Goal: Information Seeking & Learning: Learn about a topic

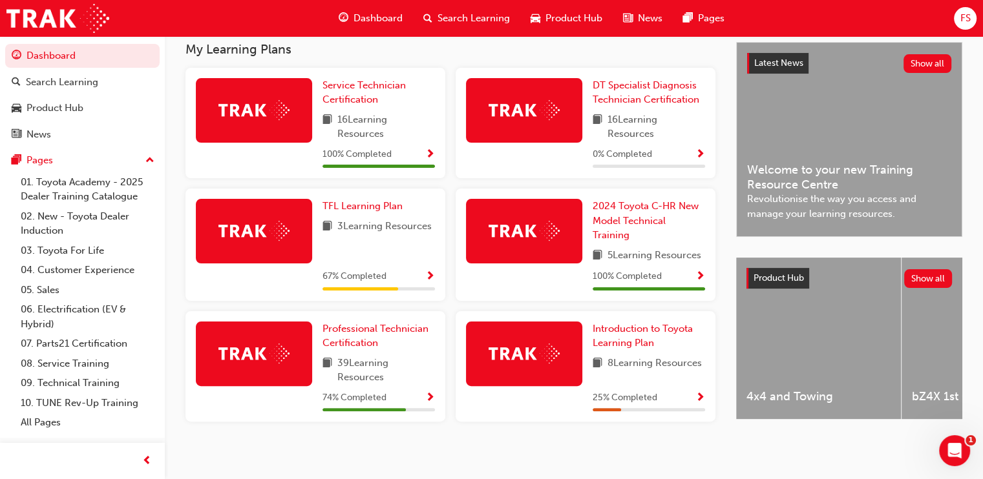
scroll to position [298, 0]
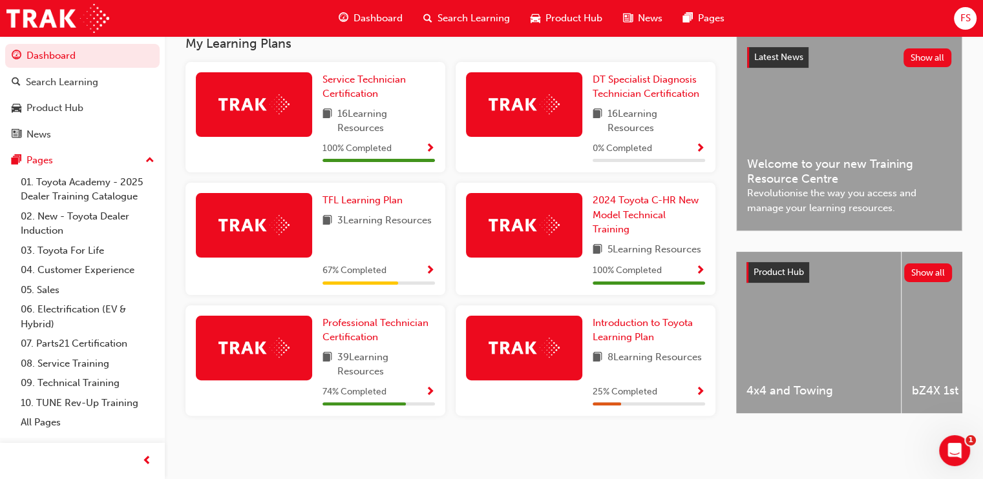
click at [273, 346] on img at bounding box center [253, 348] width 71 height 20
click at [348, 322] on span "Professional Technician Certification" at bounding box center [375, 330] width 106 height 26
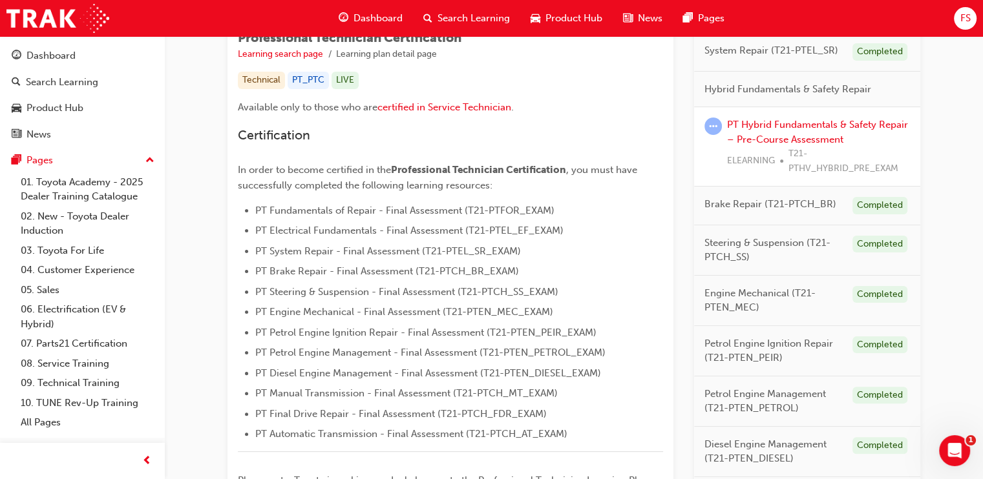
scroll to position [258, 0]
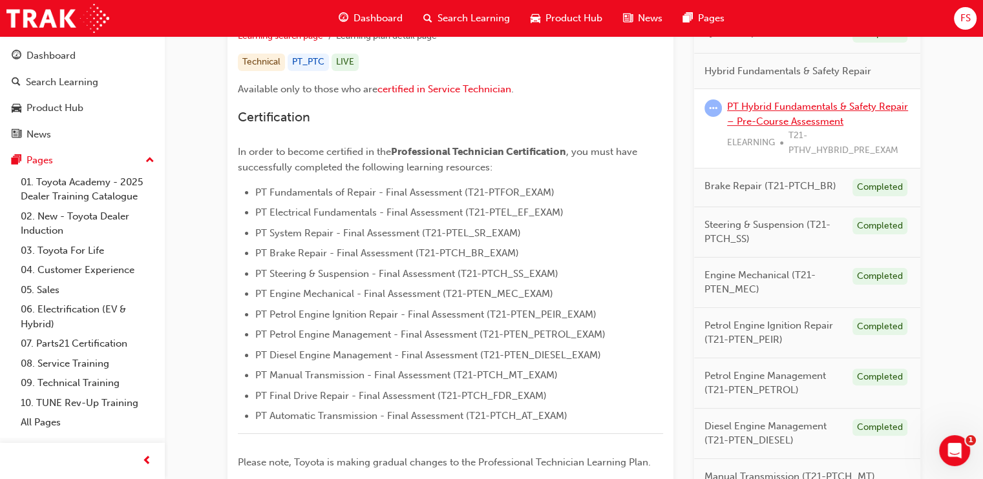
click at [793, 104] on link "PT Hybrid Fundamentals & Safety Repair – Pre-Course Assessment" at bounding box center [817, 114] width 181 height 26
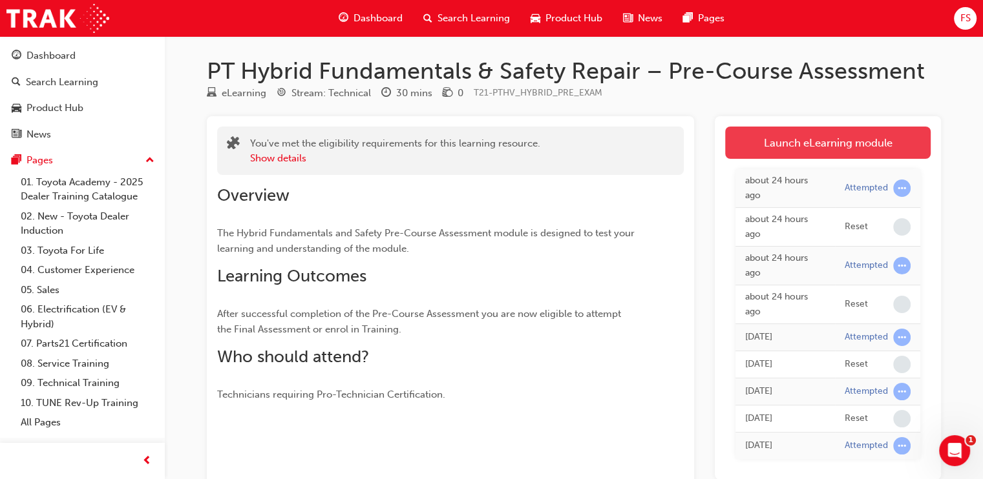
click at [839, 139] on link "Launch eLearning module" at bounding box center [827, 143] width 205 height 32
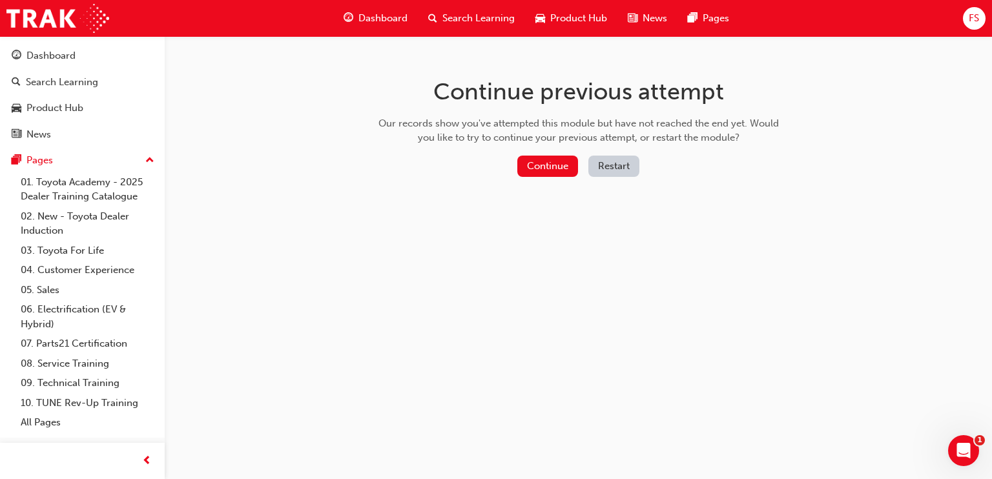
click at [598, 166] on button "Restart" at bounding box center [614, 166] width 51 height 21
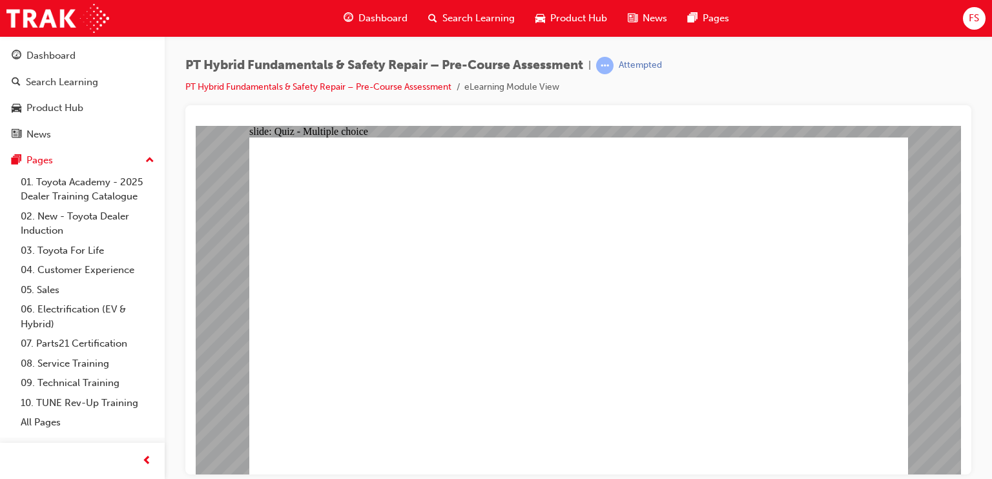
radio input "true"
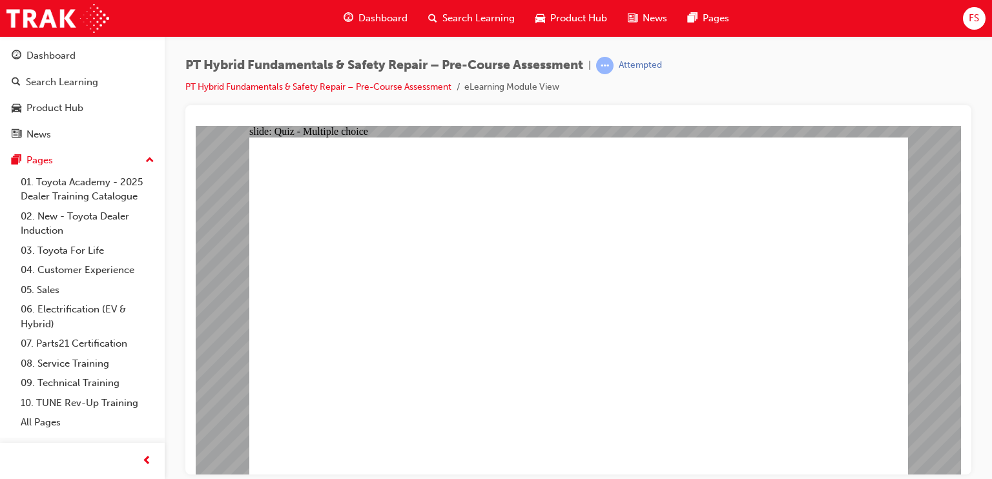
drag, startPoint x: 516, startPoint y: 425, endPoint x: 514, endPoint y: 435, distance: 9.9
radio input "true"
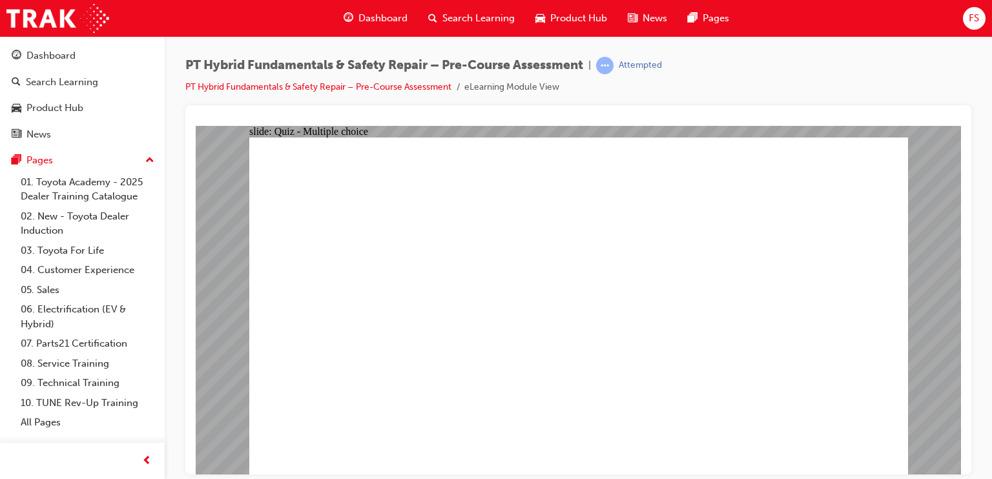
radio input "true"
checkbox input "true"
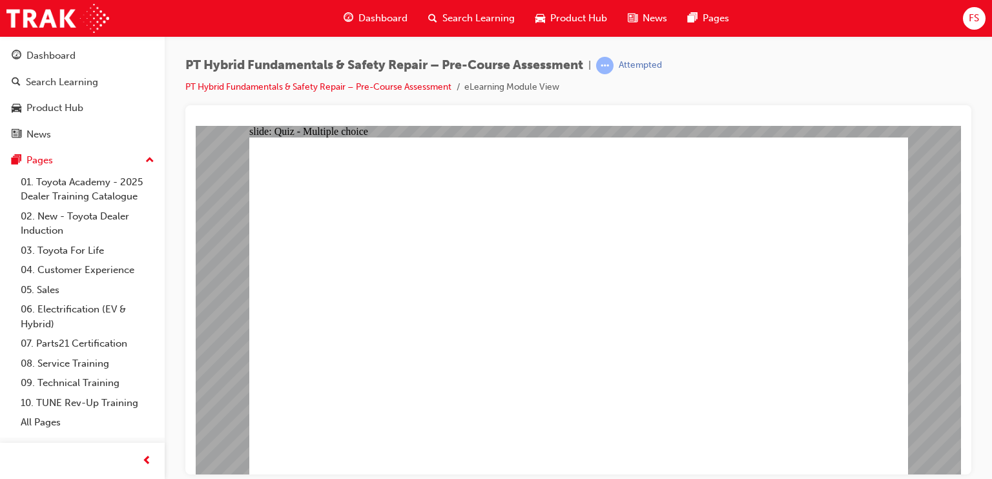
checkbox input "true"
drag, startPoint x: 811, startPoint y: 445, endPoint x: 827, endPoint y: 445, distance: 15.5
checkbox input "true"
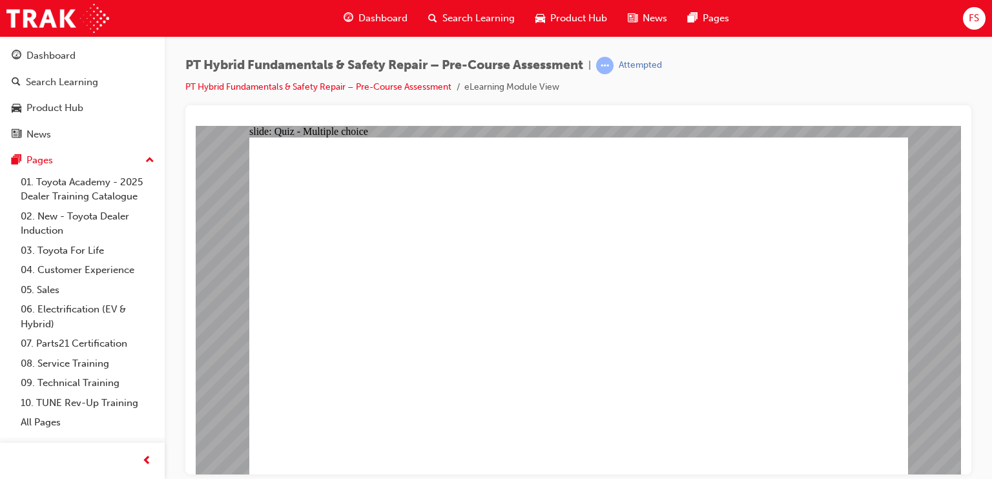
checkbox input "true"
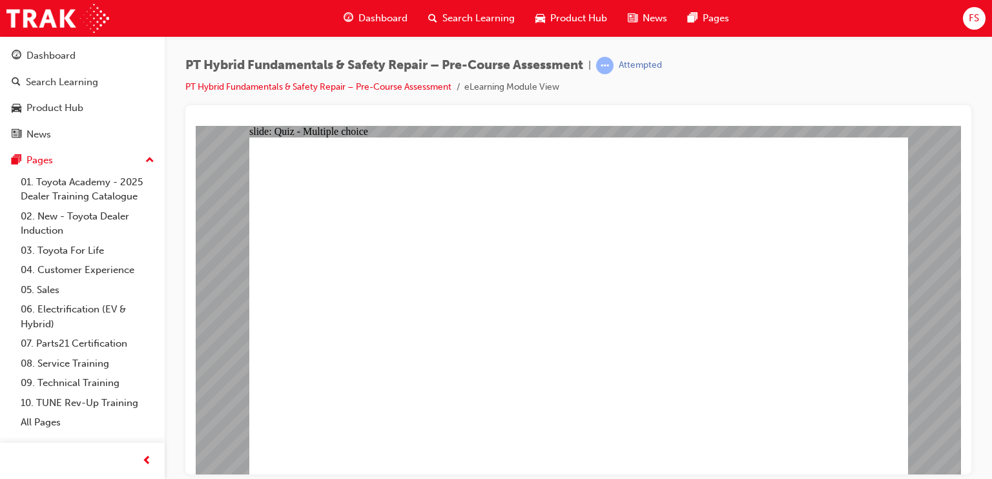
checkbox input "false"
radio input "true"
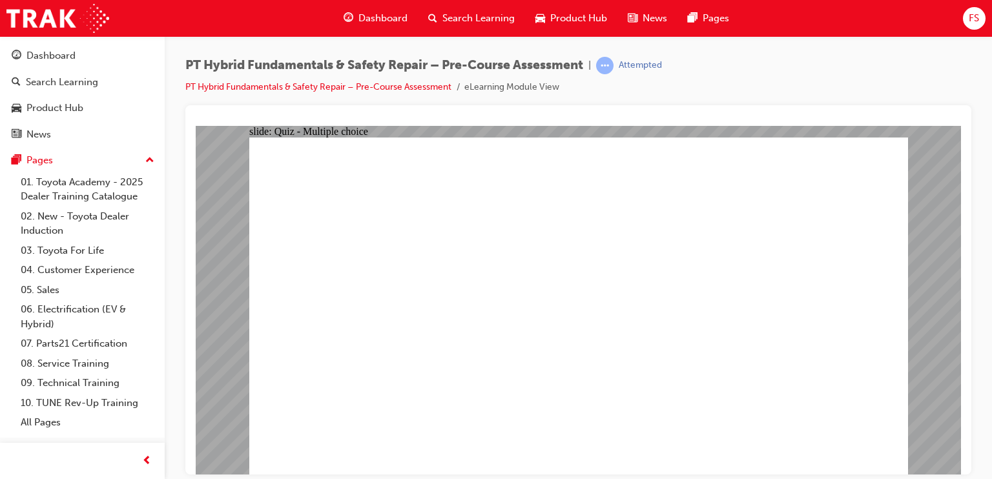
radio input "false"
radio input "true"
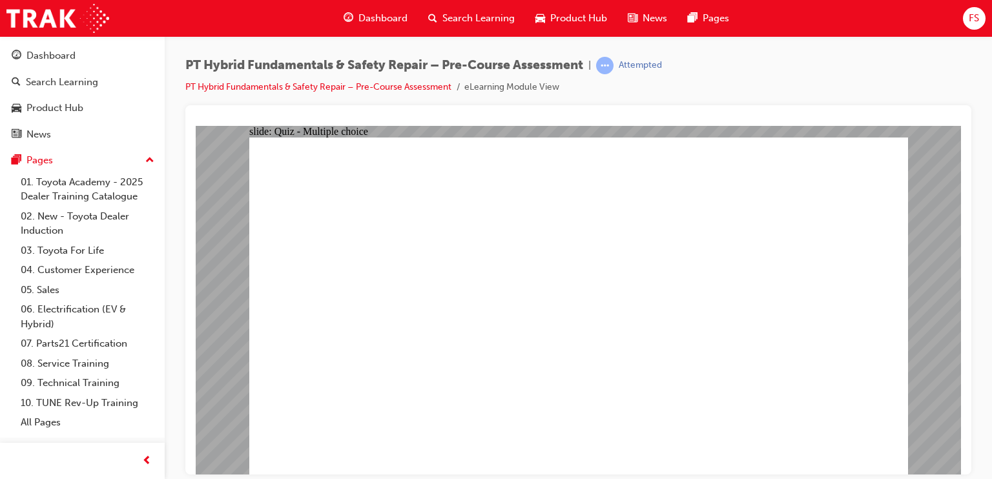
radio input "true"
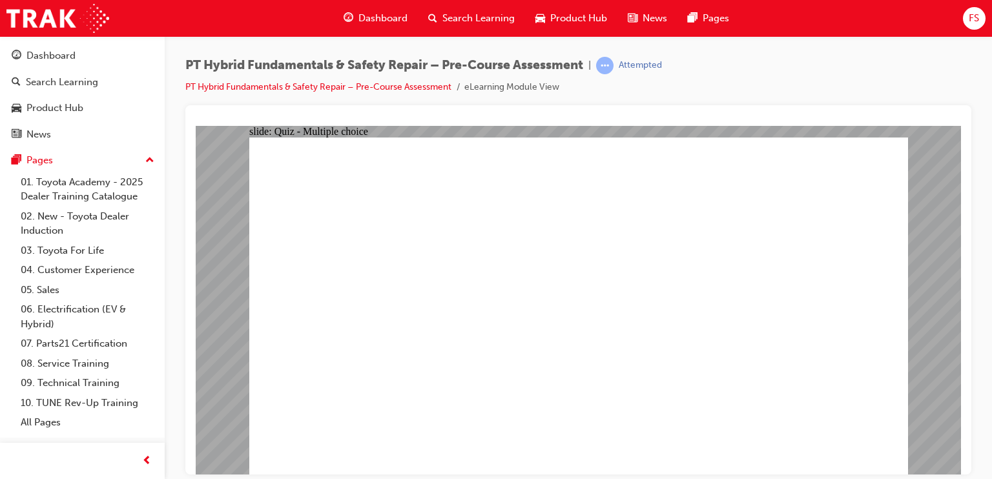
radio input "true"
drag, startPoint x: 889, startPoint y: 444, endPoint x: 868, endPoint y: 430, distance: 24.7
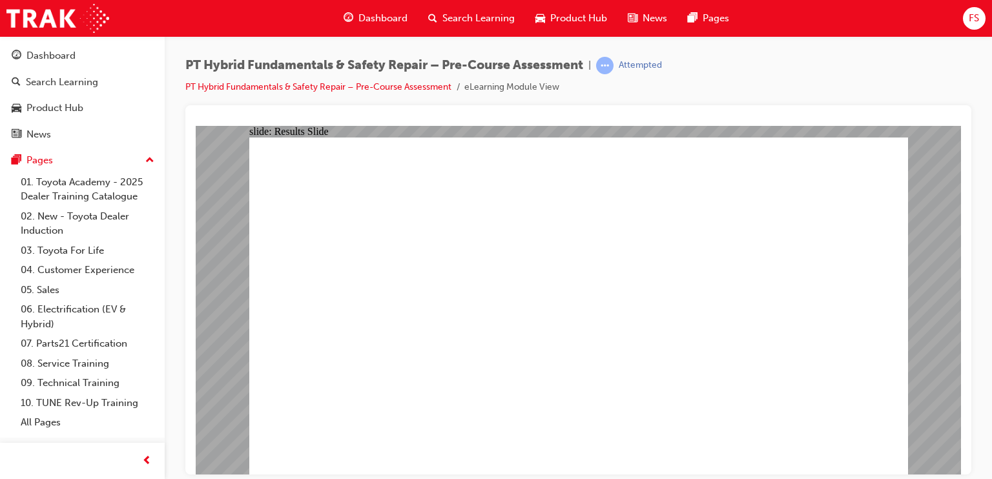
click at [90, 61] on div "Dashboard" at bounding box center [82, 56] width 141 height 16
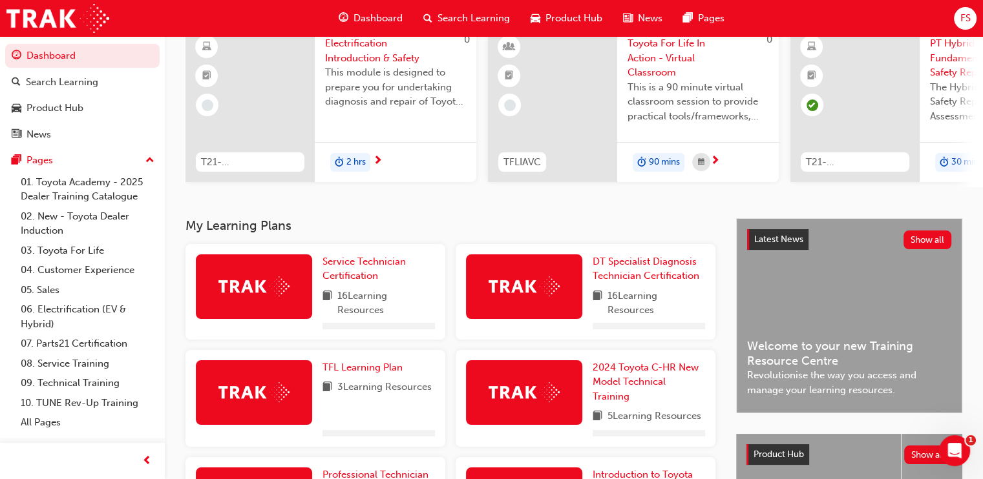
scroll to position [292, 0]
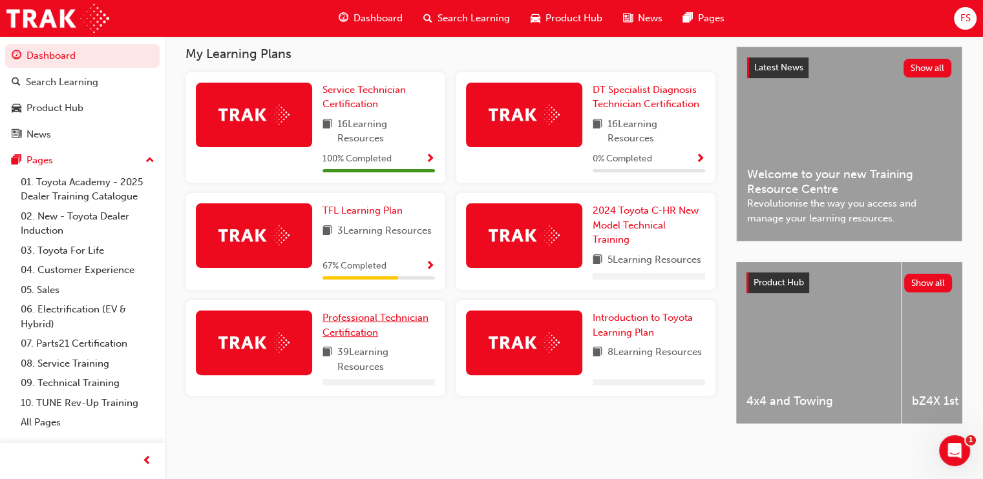
click at [334, 324] on span "Professional Technician Certification" at bounding box center [375, 325] width 106 height 26
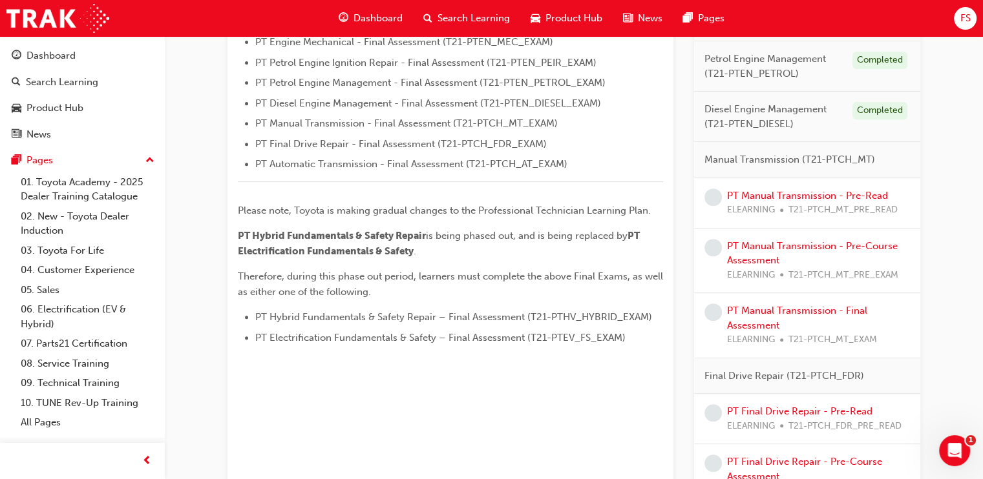
scroll to position [511, 0]
click at [854, 193] on link "PT Manual Transmission - Pre-Read" at bounding box center [807, 195] width 161 height 12
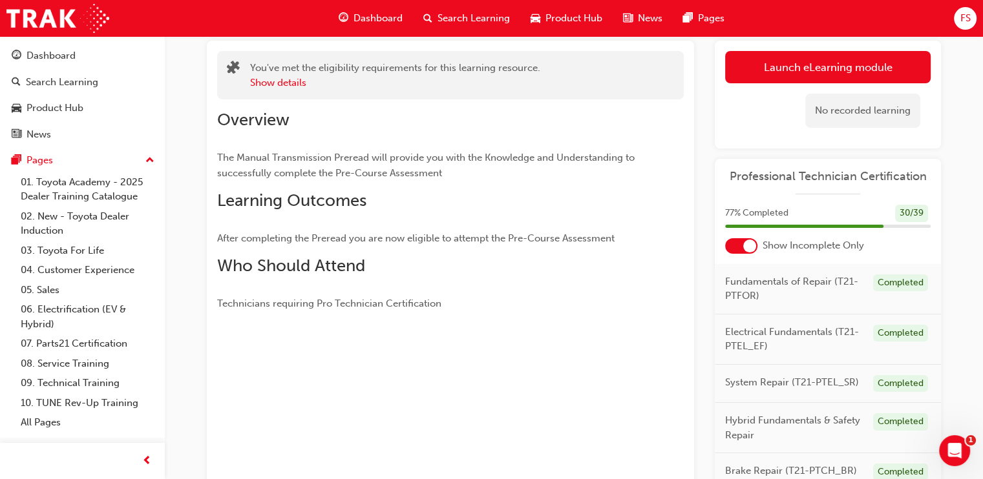
scroll to position [63, 0]
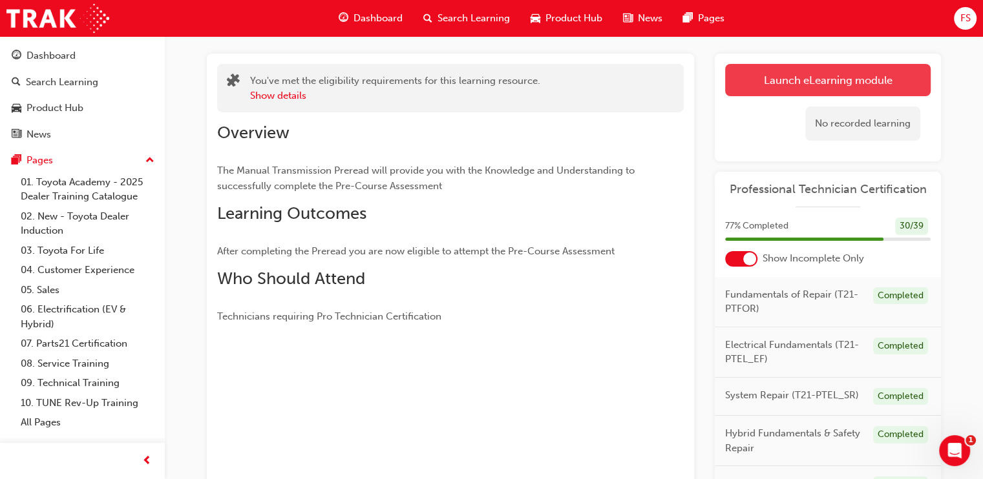
click at [842, 85] on link "Launch eLearning module" at bounding box center [827, 80] width 205 height 32
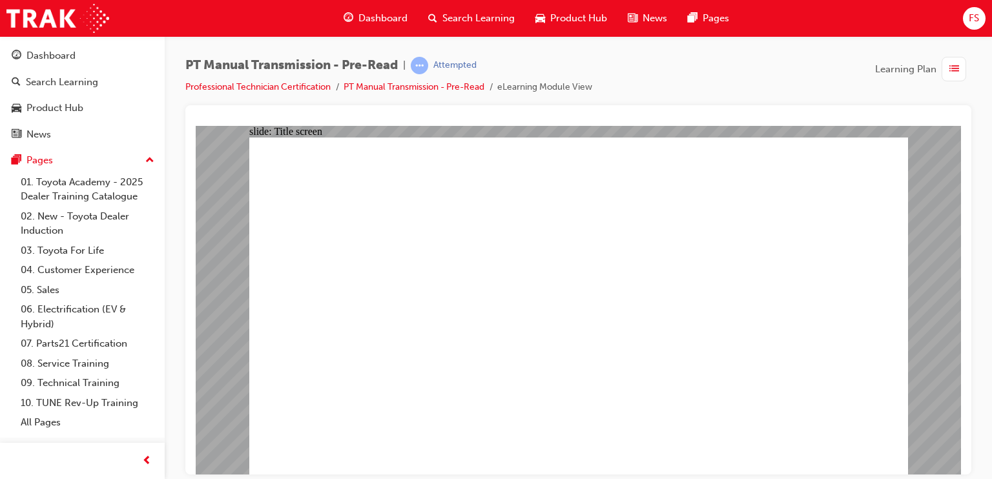
click at [255, 80] on li "Professional Technician Certification" at bounding box center [264, 87] width 158 height 15
click at [255, 85] on link "Professional Technician Certification" at bounding box center [257, 86] width 145 height 11
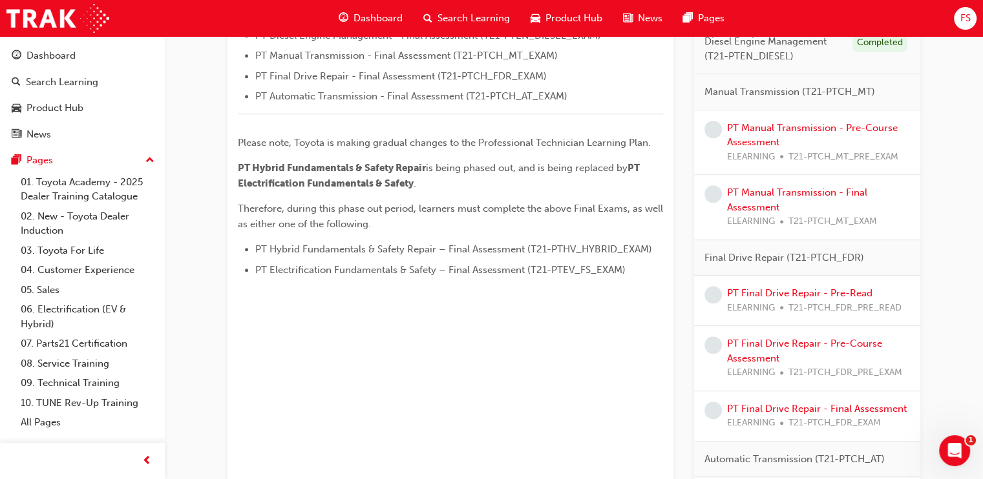
scroll to position [581, 0]
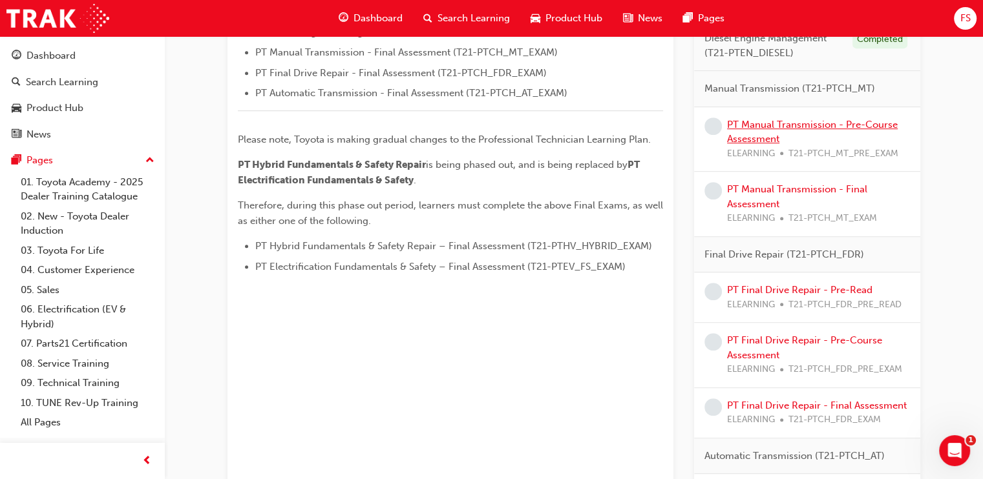
click at [850, 122] on link "PT Manual Transmission - Pre-Course Assessment" at bounding box center [812, 132] width 171 height 26
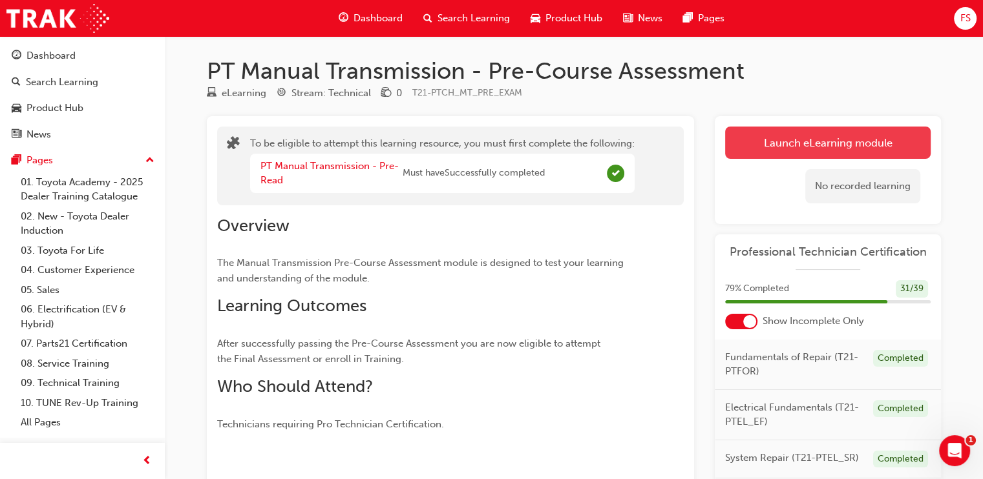
click at [844, 141] on button "Launch eLearning module" at bounding box center [827, 143] width 205 height 32
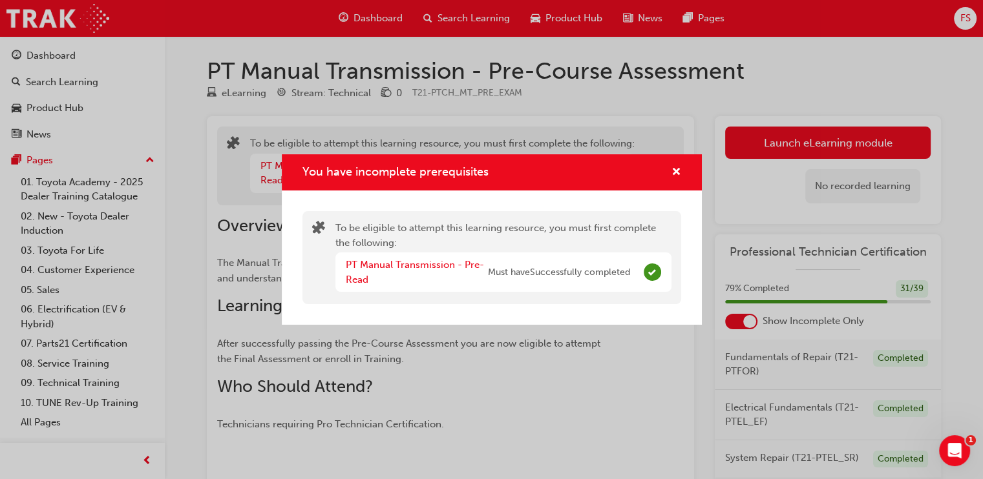
click at [875, 191] on div "You have incomplete prerequisites To be eligible to attempt this learning resou…" at bounding box center [491, 239] width 983 height 479
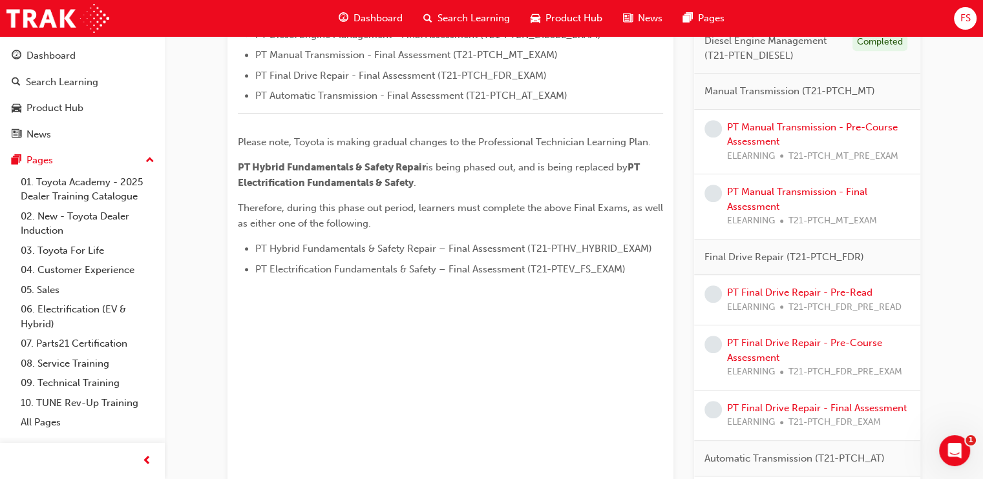
scroll to position [581, 0]
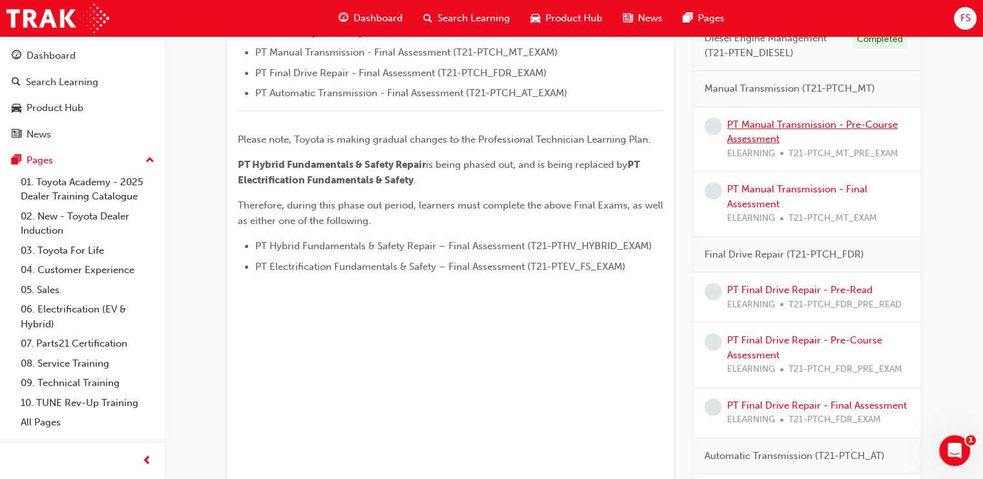
click at [814, 123] on link "PT Manual Transmission - Pre-Course Assessment" at bounding box center [812, 132] width 171 height 26
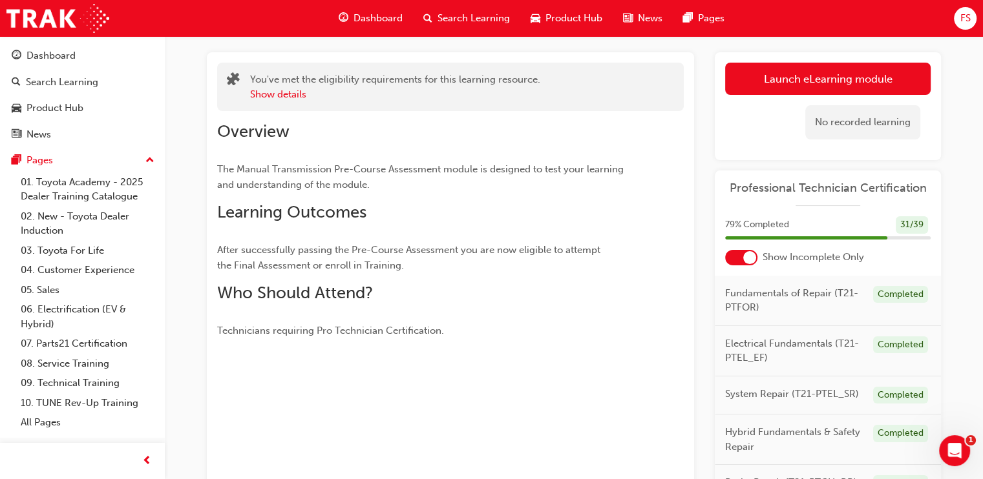
scroll to position [63, 0]
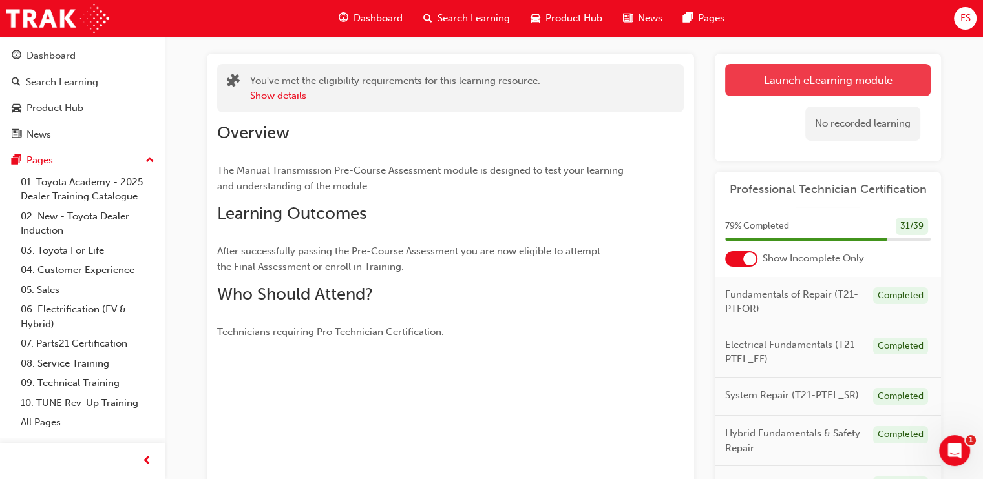
click at [807, 83] on button "Launch eLearning module" at bounding box center [827, 80] width 205 height 32
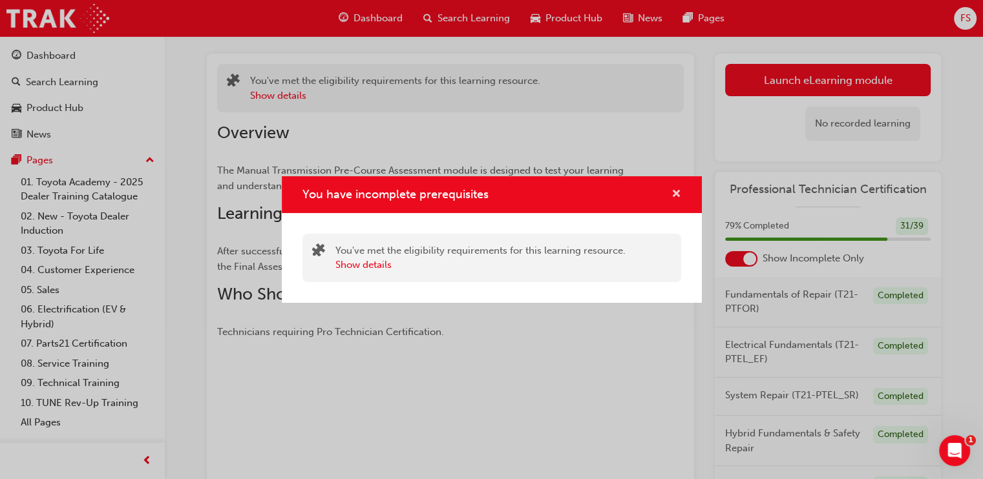
click at [672, 190] on span "cross-icon" at bounding box center [676, 195] width 10 height 12
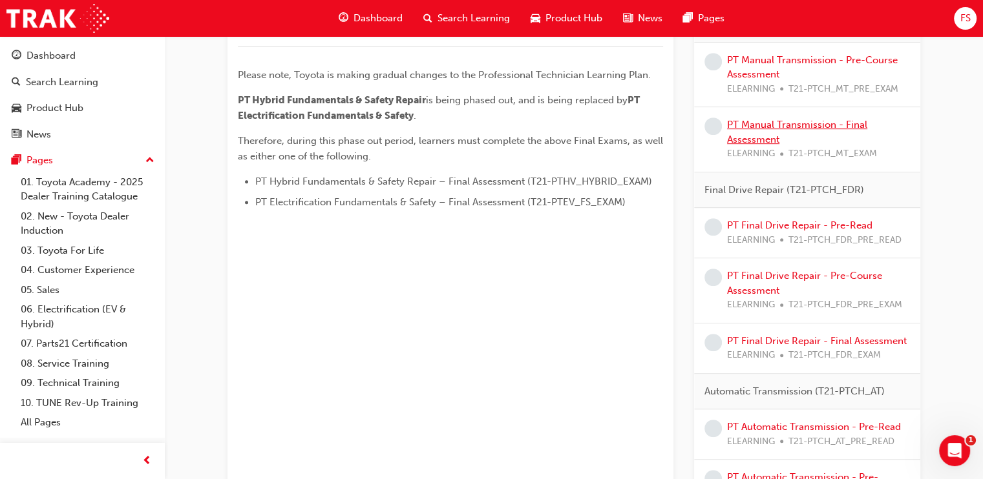
click at [822, 125] on link "PT Manual Transmission - Final Assessment" at bounding box center [797, 132] width 140 height 26
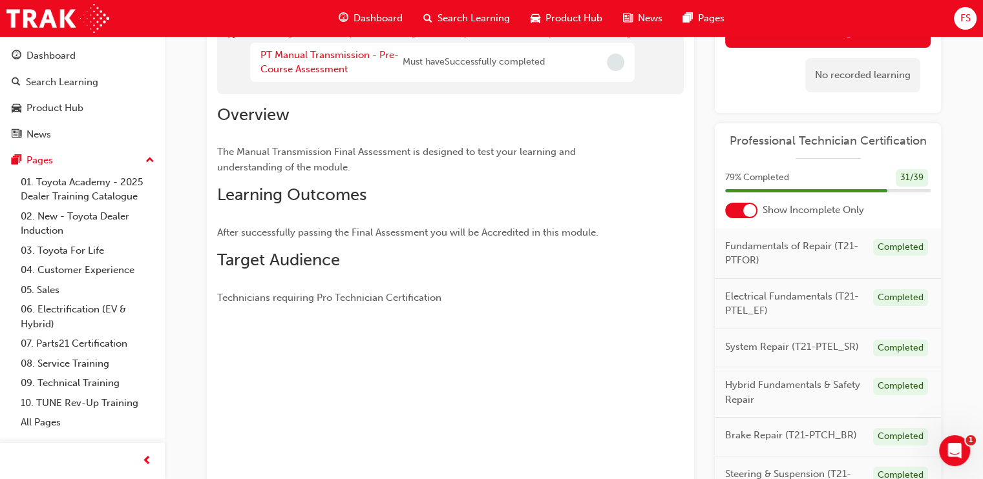
scroll to position [63, 0]
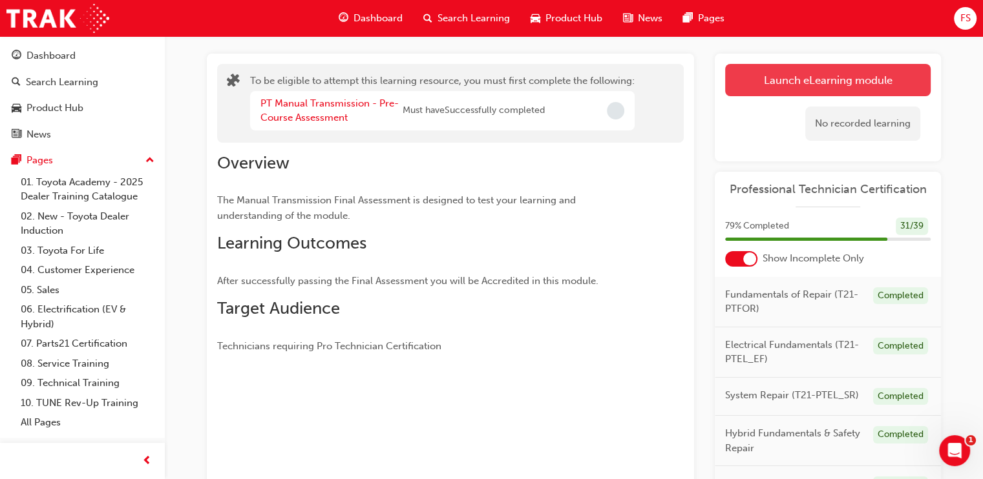
click at [872, 70] on button "Launch eLearning module" at bounding box center [827, 80] width 205 height 32
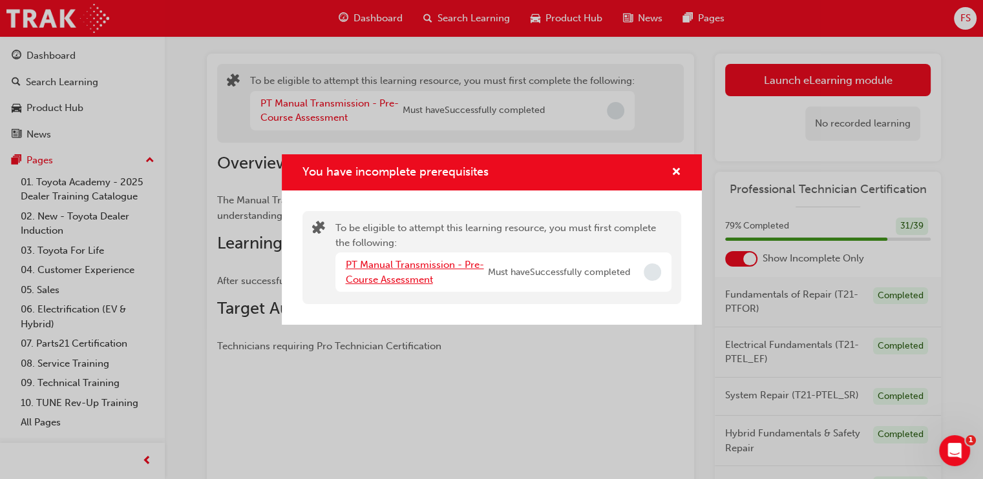
click at [404, 277] on link "PT Manual Transmission - Pre-Course Assessment" at bounding box center [415, 272] width 138 height 26
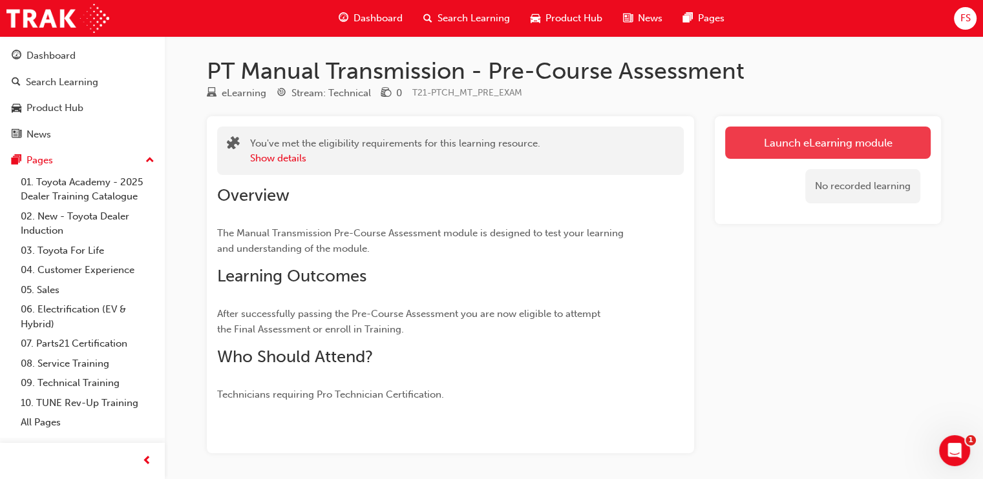
click at [817, 148] on link "Launch eLearning module" at bounding box center [827, 143] width 205 height 32
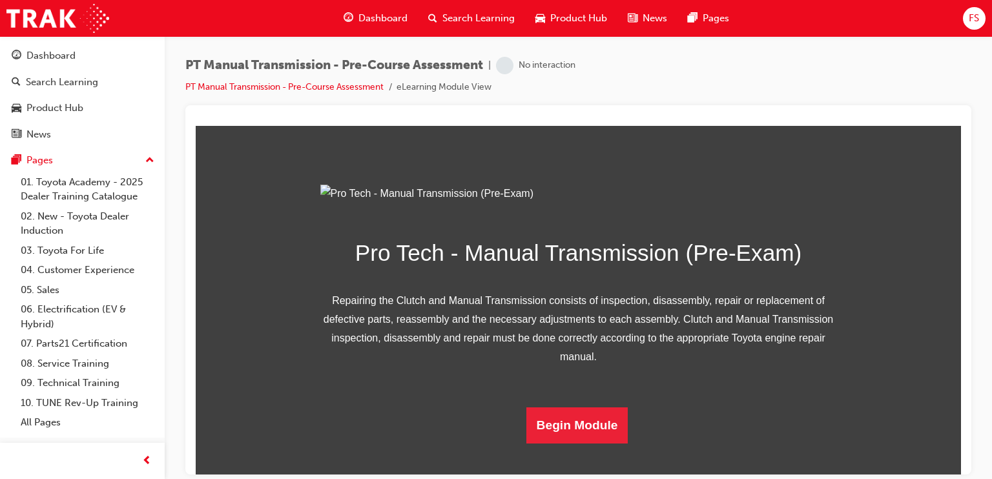
scroll to position [204, 0]
click at [574, 429] on button "Begin Module" at bounding box center [578, 425] width 102 height 36
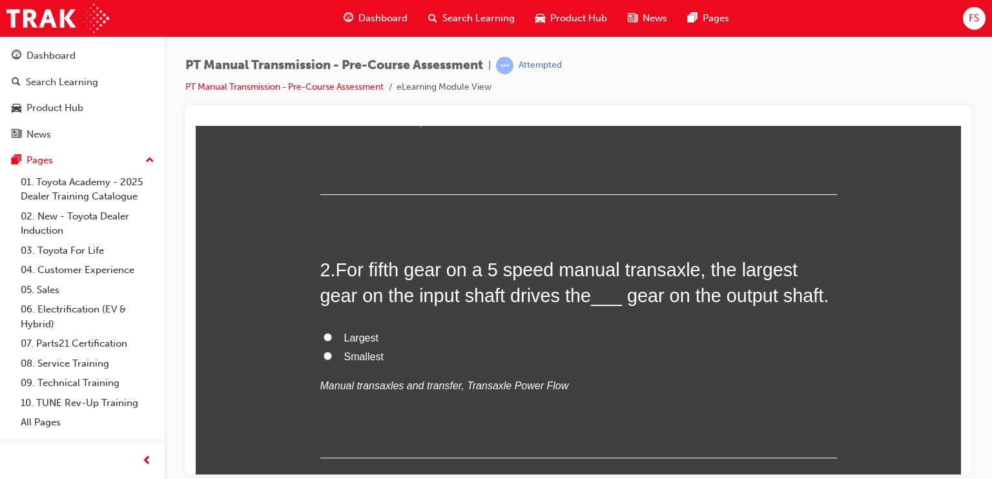
scroll to position [0, 0]
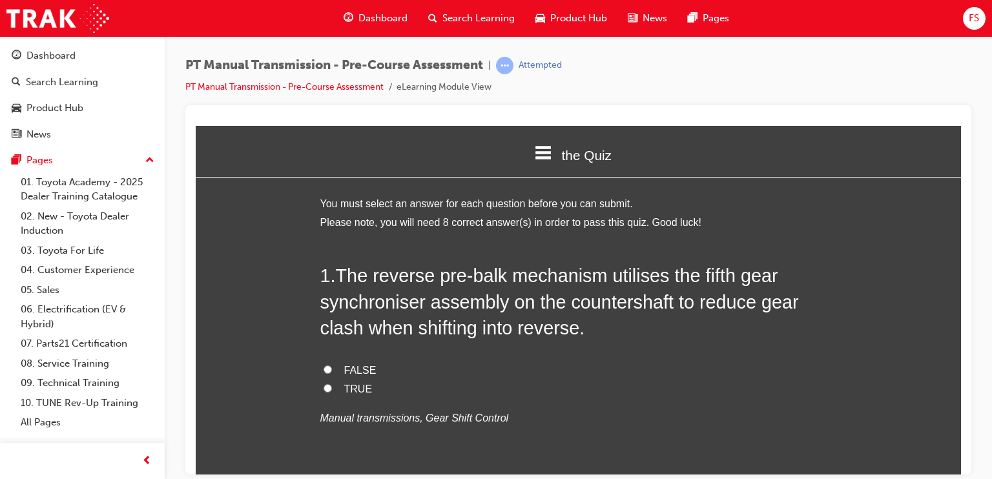
click at [330, 390] on label "TRUE" at bounding box center [578, 389] width 517 height 19
click at [330, 390] on input "TRUE" at bounding box center [328, 388] width 8 height 8
radio input "true"
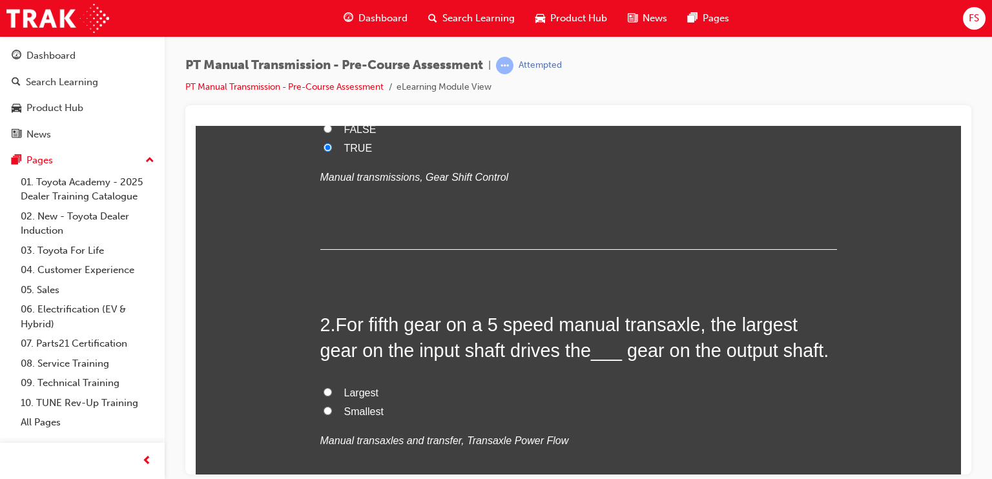
scroll to position [323, 0]
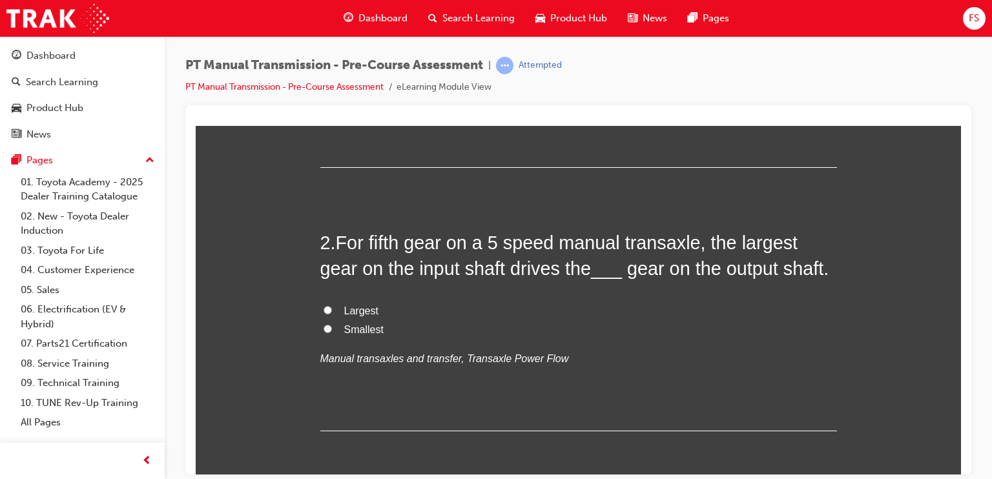
click at [330, 331] on label "Smallest" at bounding box center [578, 329] width 517 height 19
click at [330, 331] on input "Smallest" at bounding box center [328, 328] width 8 height 8
radio input "true"
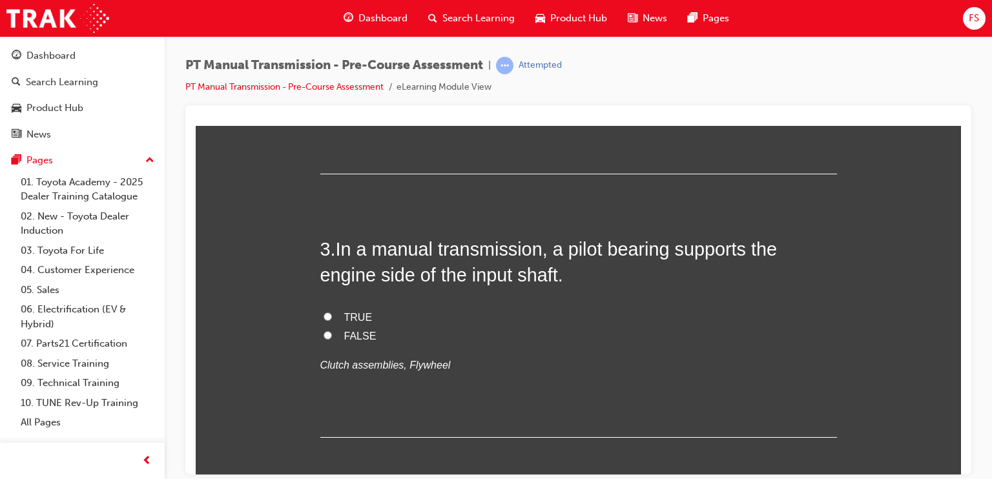
scroll to position [581, 0]
click at [353, 315] on span "TRUE" at bounding box center [358, 315] width 28 height 11
click at [332, 315] on input "TRUE" at bounding box center [328, 315] width 8 height 8
radio input "true"
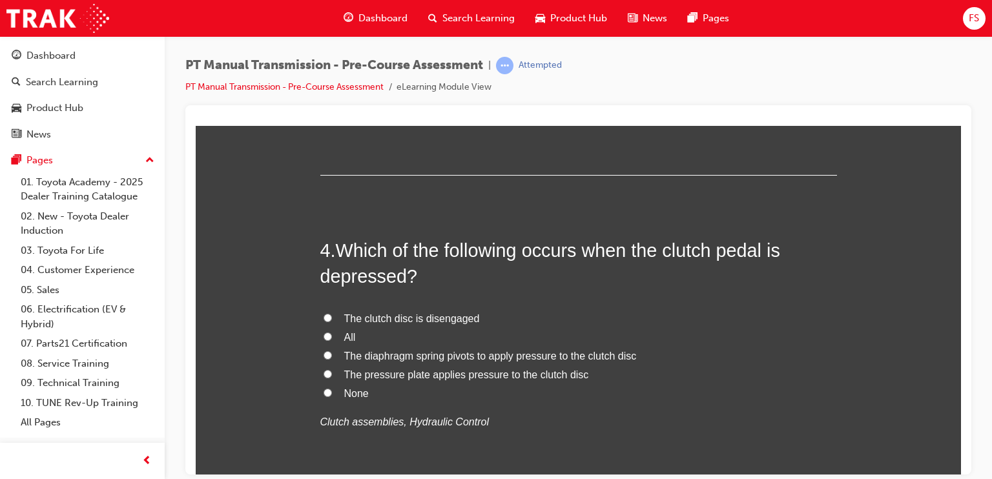
scroll to position [840, 0]
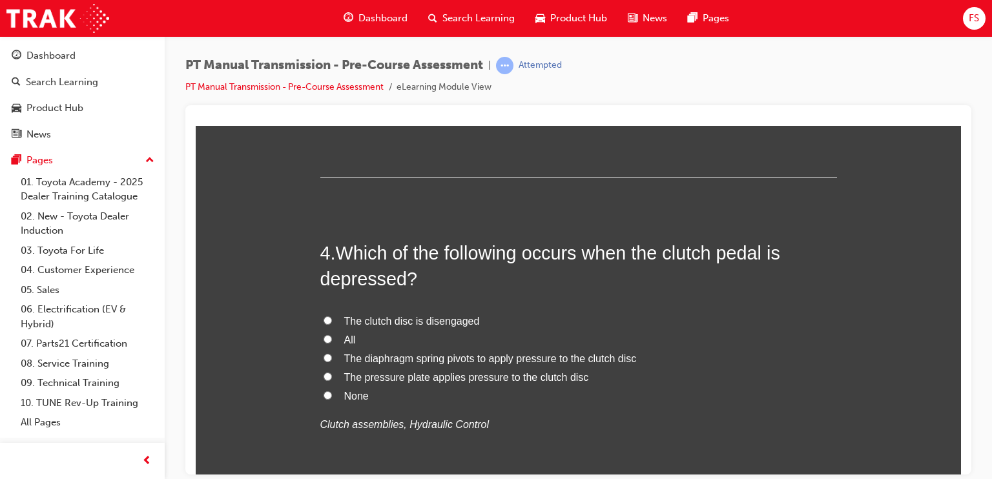
click at [432, 324] on span "The clutch disc is disengaged" at bounding box center [412, 320] width 136 height 11
click at [332, 324] on input "The clutch disc is disengaged" at bounding box center [328, 320] width 8 height 8
radio input "true"
click at [418, 318] on span "The clutch disc is disengaged" at bounding box center [412, 320] width 136 height 11
click at [332, 318] on input "The clutch disc is disengaged" at bounding box center [328, 320] width 8 height 8
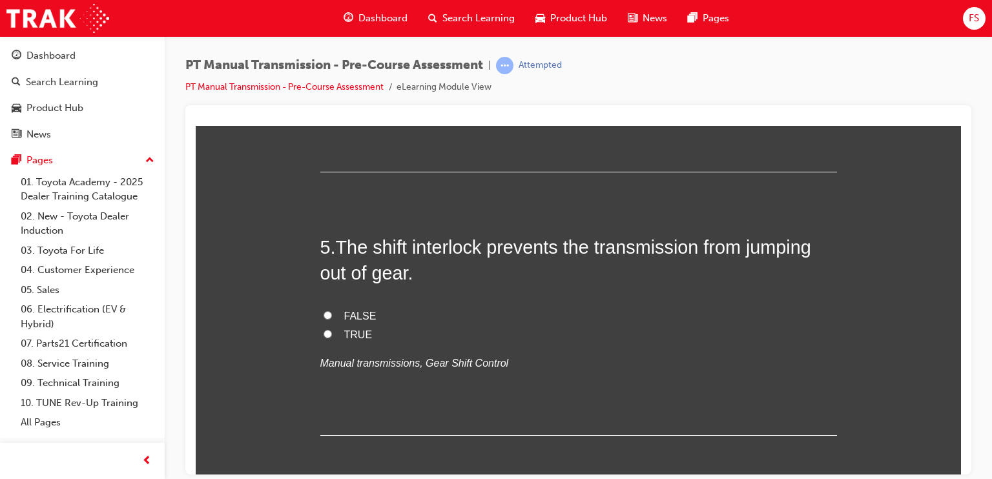
scroll to position [1163, 0]
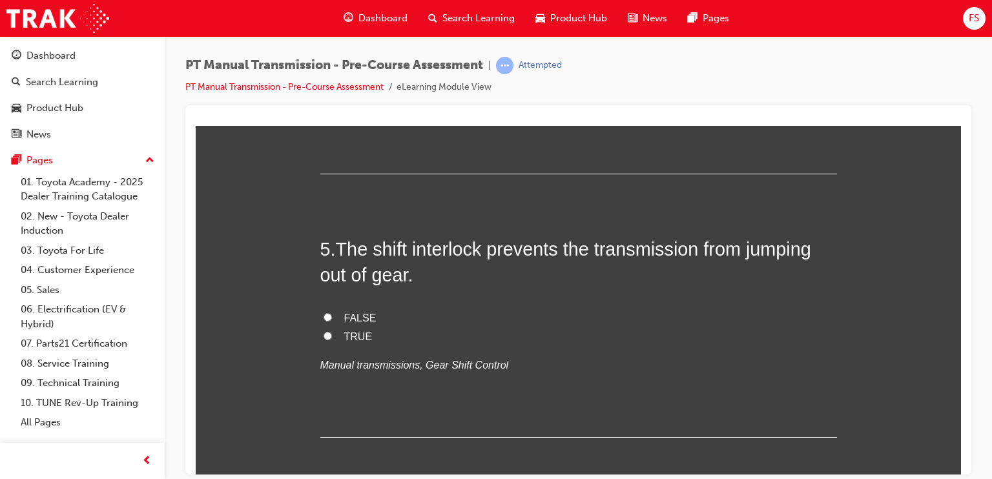
click at [324, 333] on input "TRUE" at bounding box center [328, 335] width 8 height 8
radio input "true"
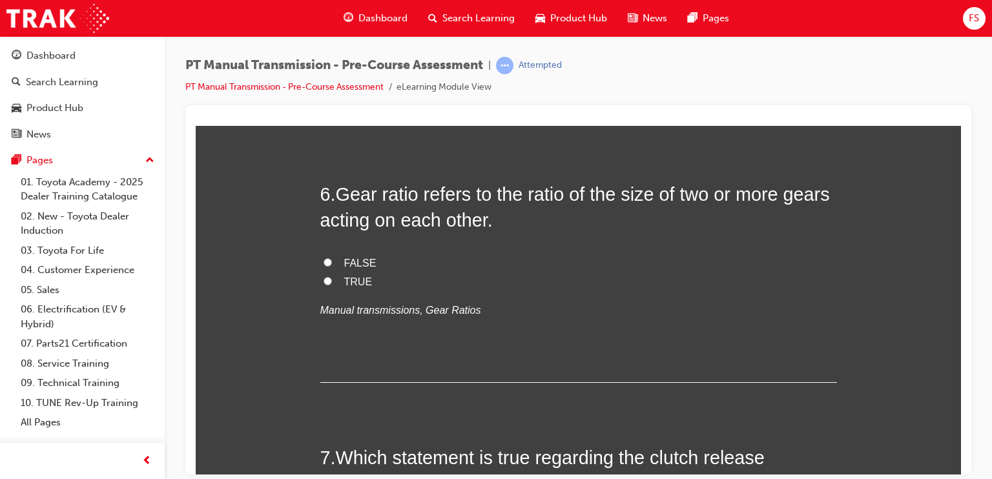
scroll to position [1486, 0]
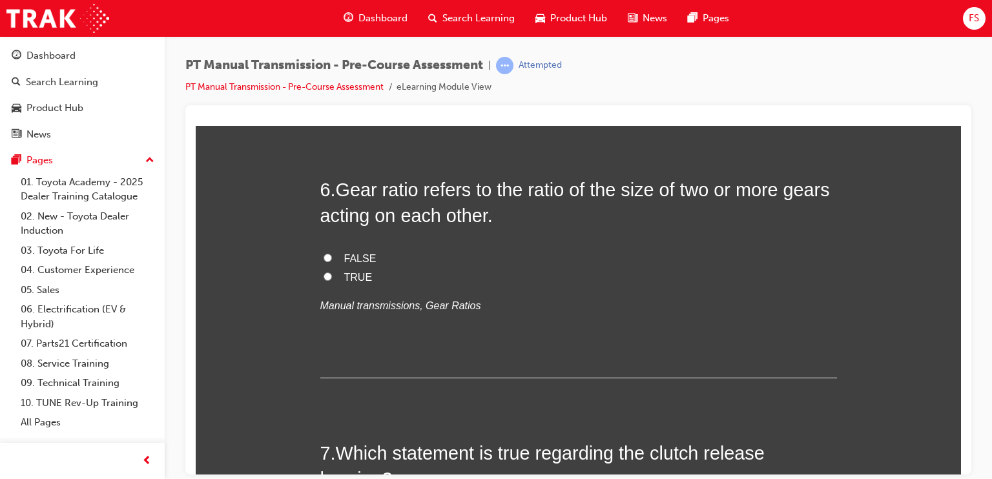
click at [344, 279] on span "TRUE" at bounding box center [358, 276] width 28 height 11
click at [332, 279] on input "TRUE" at bounding box center [328, 276] width 8 height 8
radio input "true"
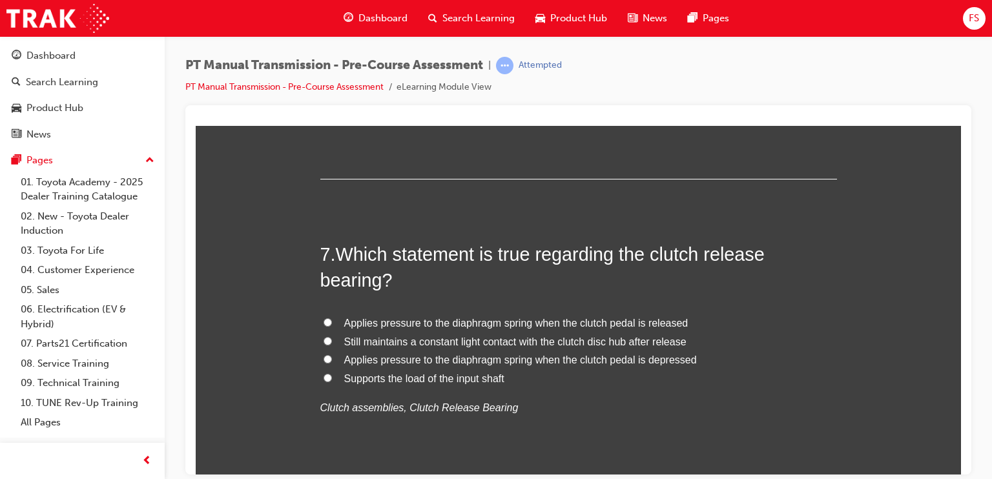
scroll to position [1744, 0]
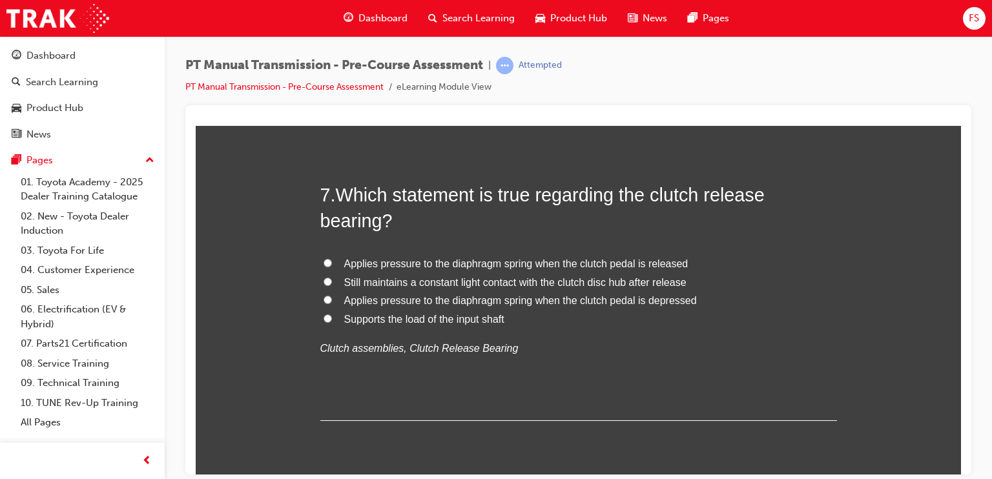
click at [426, 264] on span "Applies pressure to the diaphragm spring when the clutch pedal is released" at bounding box center [516, 263] width 344 height 11
click at [332, 264] on input "Applies pressure to the diaphragm spring when the clutch pedal is released" at bounding box center [328, 262] width 8 height 8
radio input "true"
click at [558, 300] on span "Applies pressure to the diaphragm spring when the clutch pedal is depressed" at bounding box center [520, 300] width 353 height 11
click at [332, 300] on input "Applies pressure to the diaphragm spring when the clutch pedal is depressed" at bounding box center [328, 299] width 8 height 8
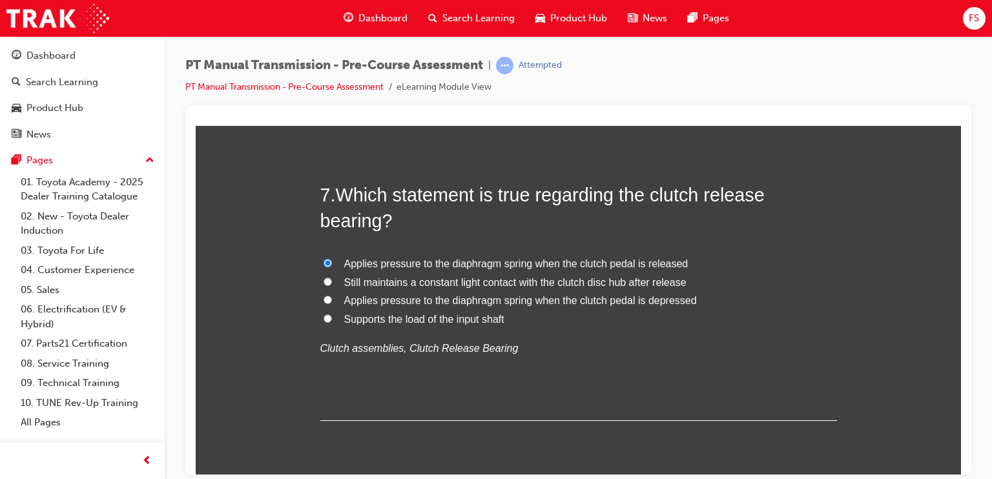
radio input "true"
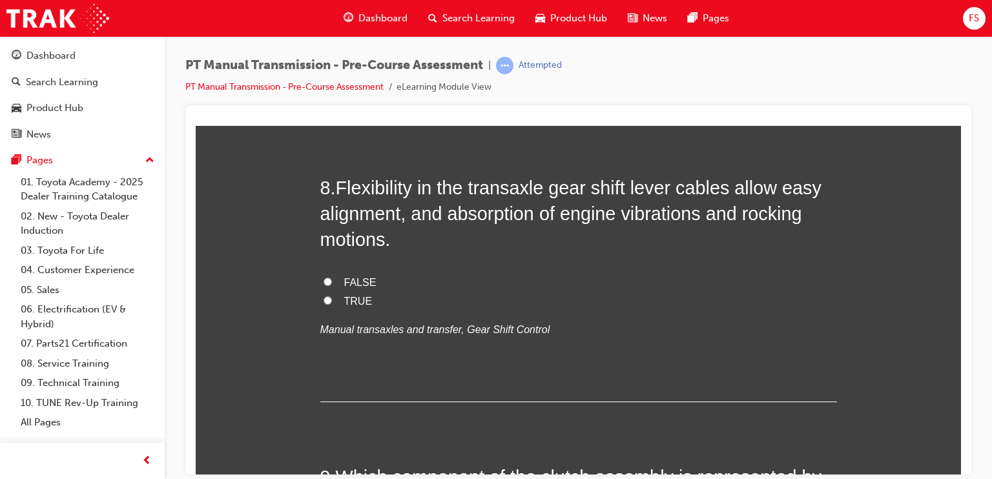
scroll to position [2067, 0]
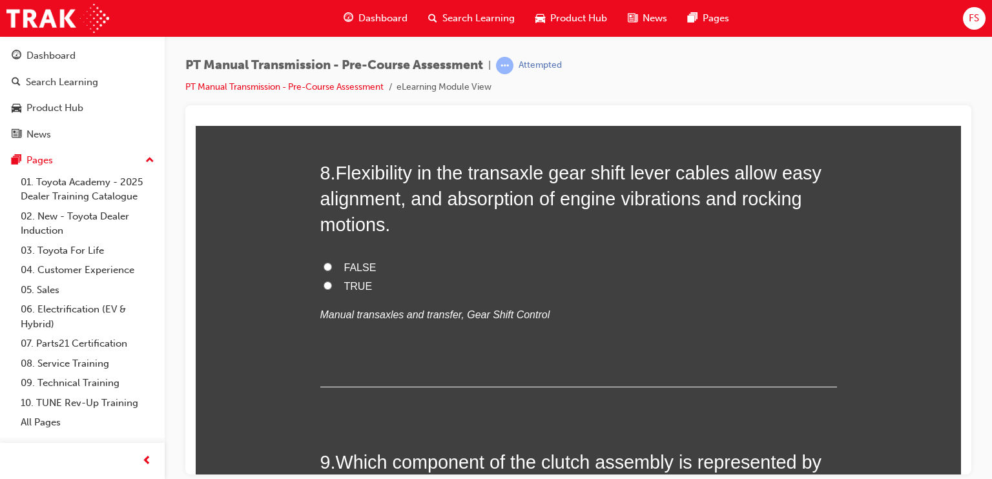
click at [355, 284] on span "TRUE" at bounding box center [358, 285] width 28 height 11
click at [332, 284] on input "TRUE" at bounding box center [328, 285] width 8 height 8
radio input "true"
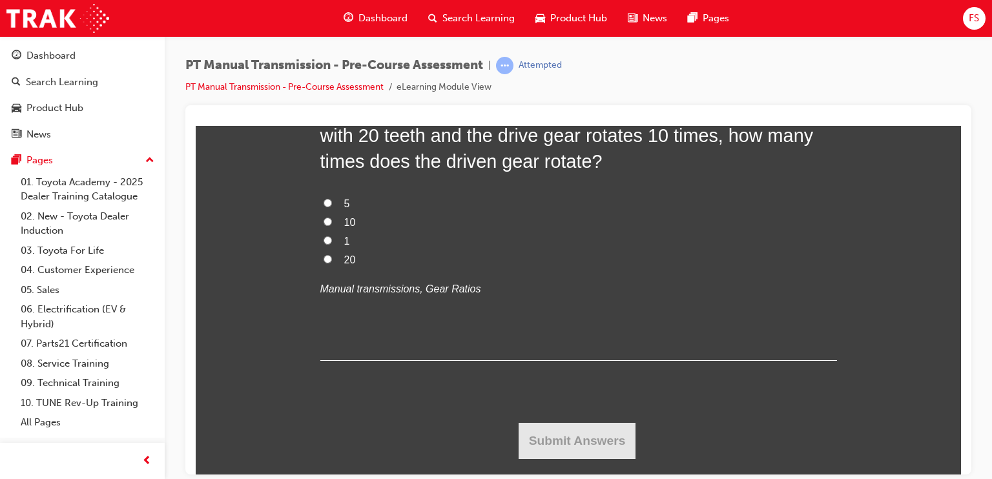
scroll to position [2778, 0]
radio input "true"
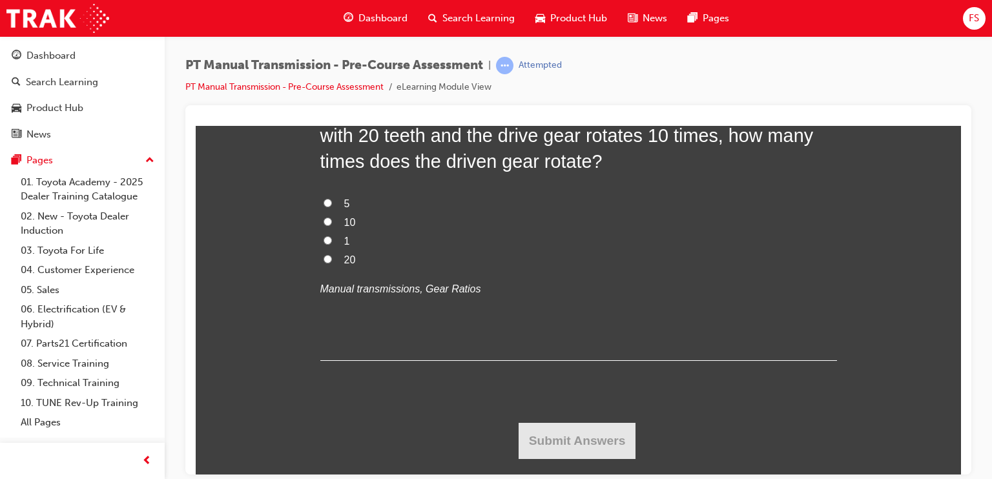
click at [324, 244] on input "1" at bounding box center [328, 240] width 8 height 8
radio input "true"
click at [324, 207] on input "5" at bounding box center [328, 202] width 8 height 8
radio input "true"
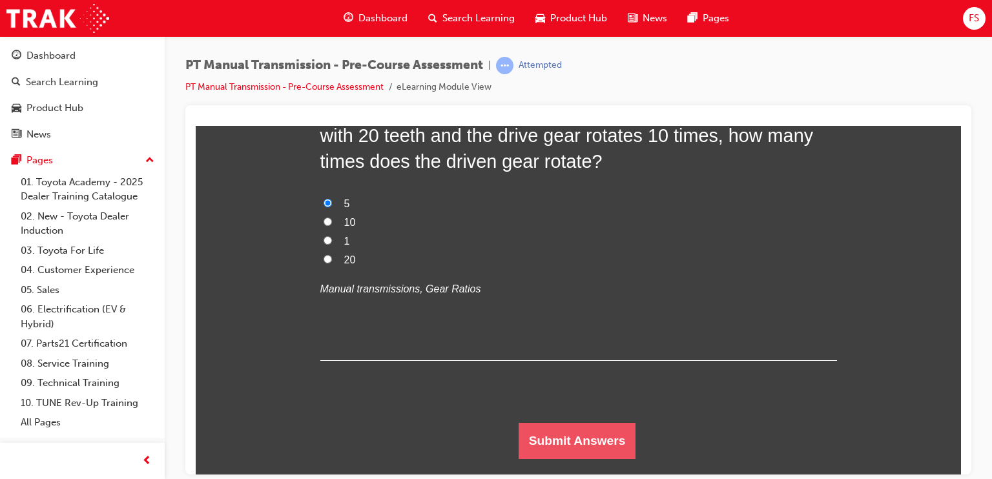
click at [589, 442] on button "Submit Answers" at bounding box center [578, 441] width 118 height 36
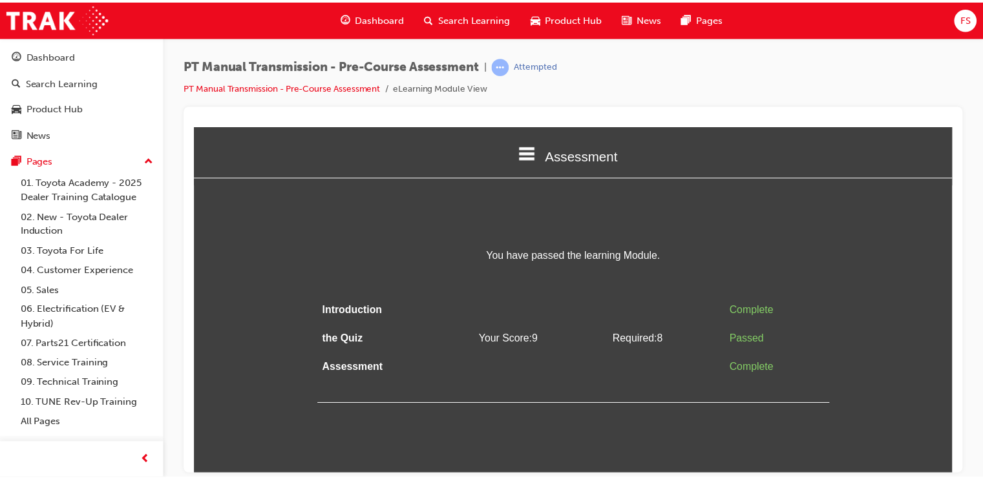
scroll to position [0, 0]
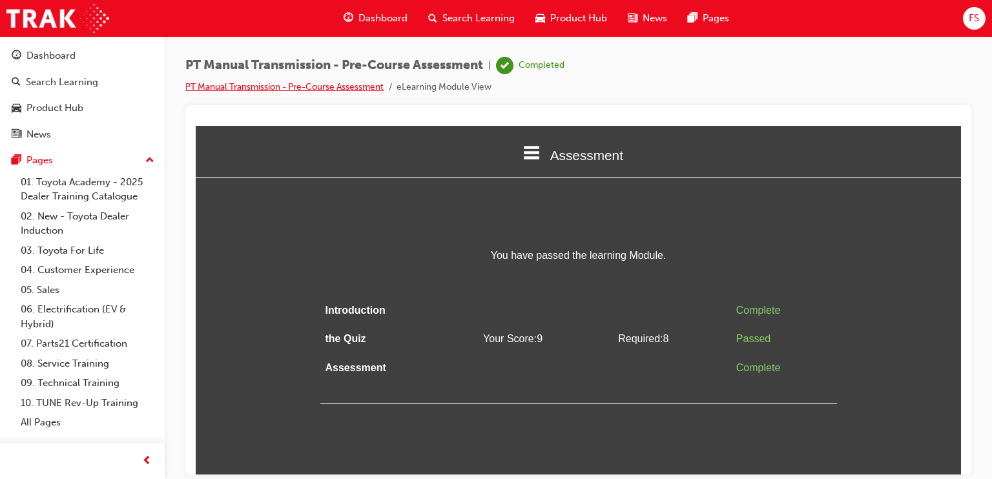
click at [264, 86] on link "PT Manual Transmission - Pre-Course Assessment" at bounding box center [284, 86] width 198 height 11
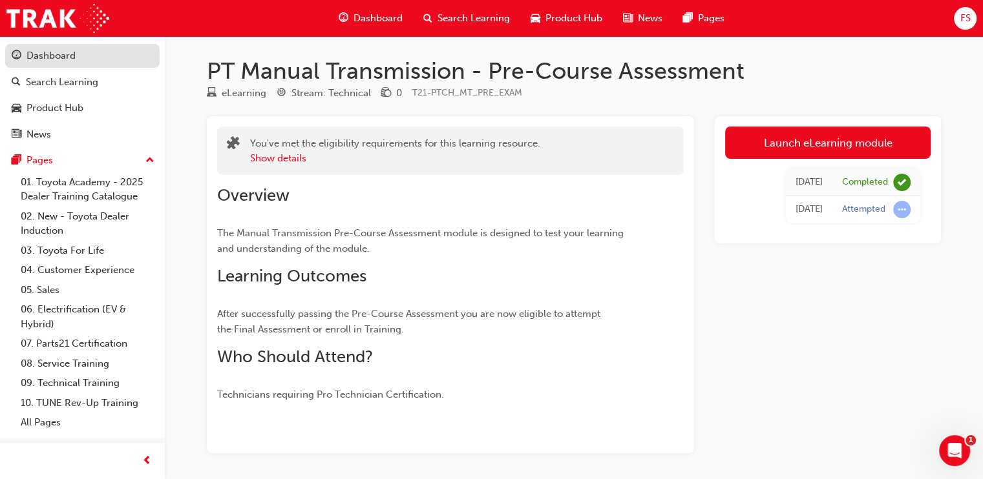
click at [61, 59] on div "Dashboard" at bounding box center [50, 55] width 49 height 15
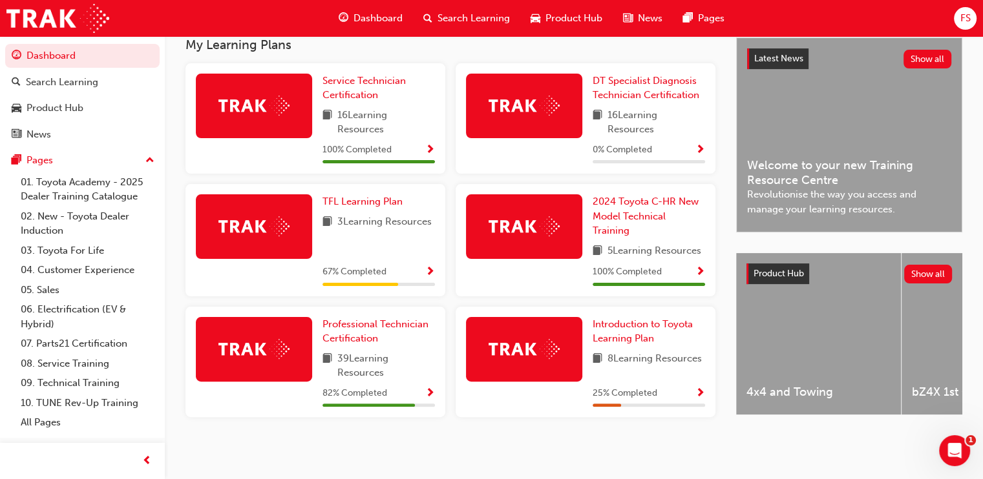
scroll to position [292, 0]
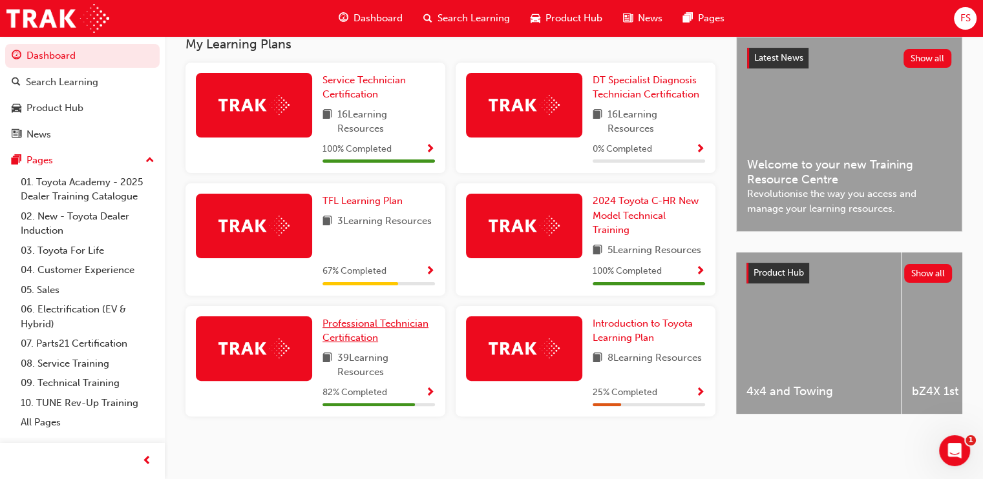
click at [375, 335] on link "Professional Technician Certification" at bounding box center [378, 331] width 112 height 29
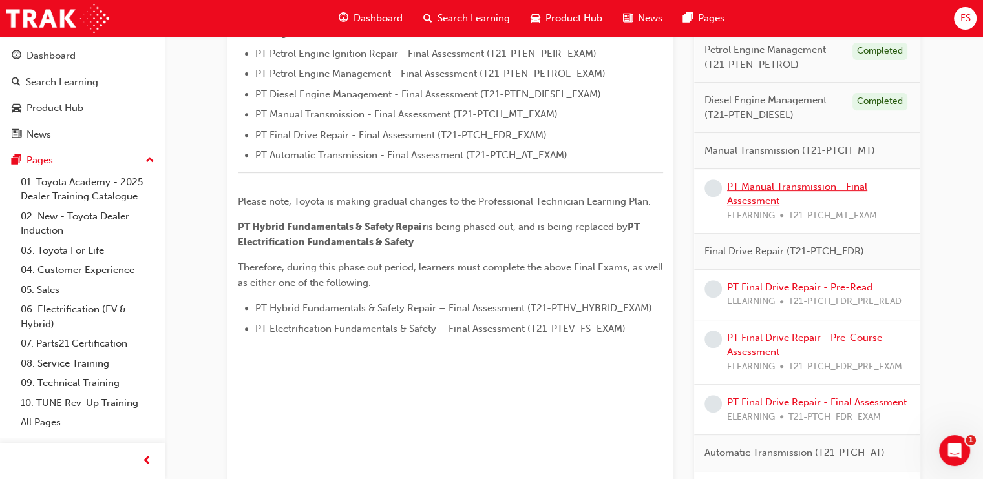
scroll to position [517, 0]
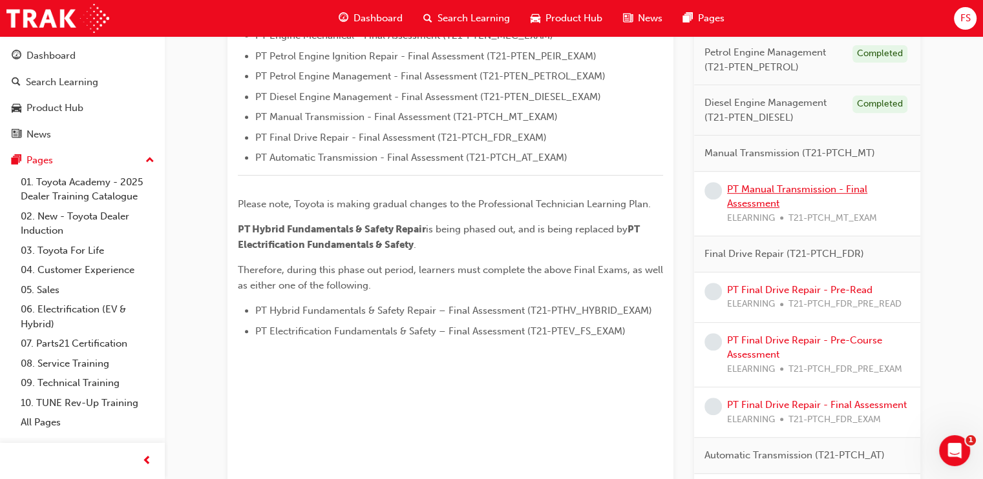
click at [785, 187] on link "PT Manual Transmission - Final Assessment" at bounding box center [797, 196] width 140 height 26
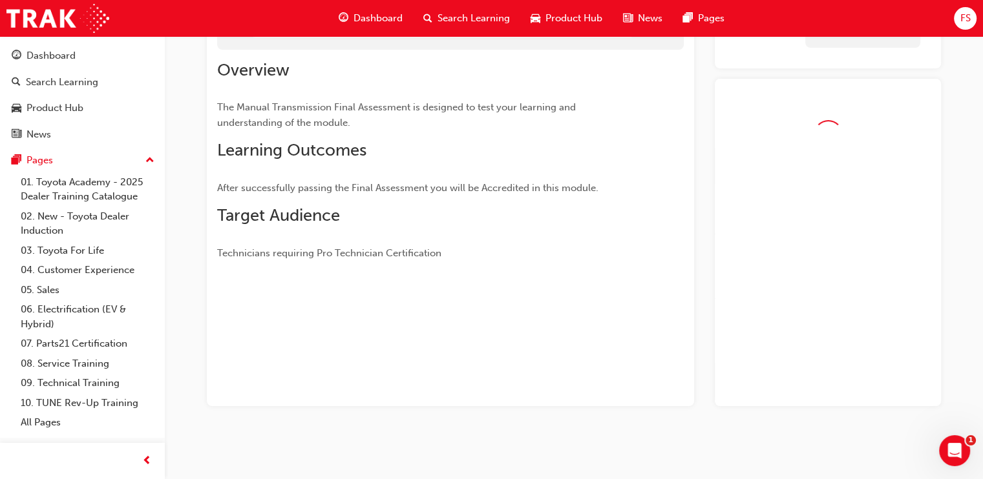
scroll to position [192, 0]
drag, startPoint x: 785, startPoint y: 187, endPoint x: 659, endPoint y: 185, distance: 126.0
click at [659, 185] on div "Overview The Manual Transmission Final Assessment is designed to test your lear…" at bounding box center [450, 155] width 466 height 212
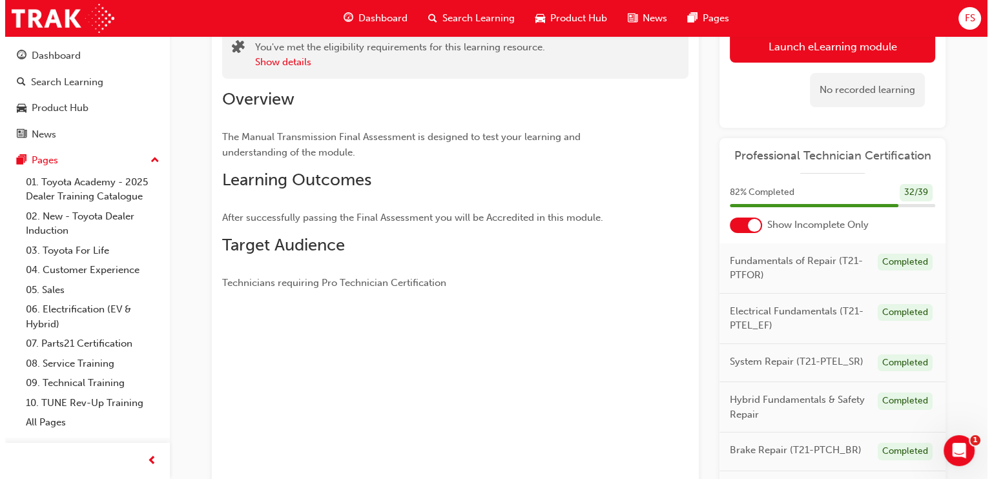
scroll to position [0, 0]
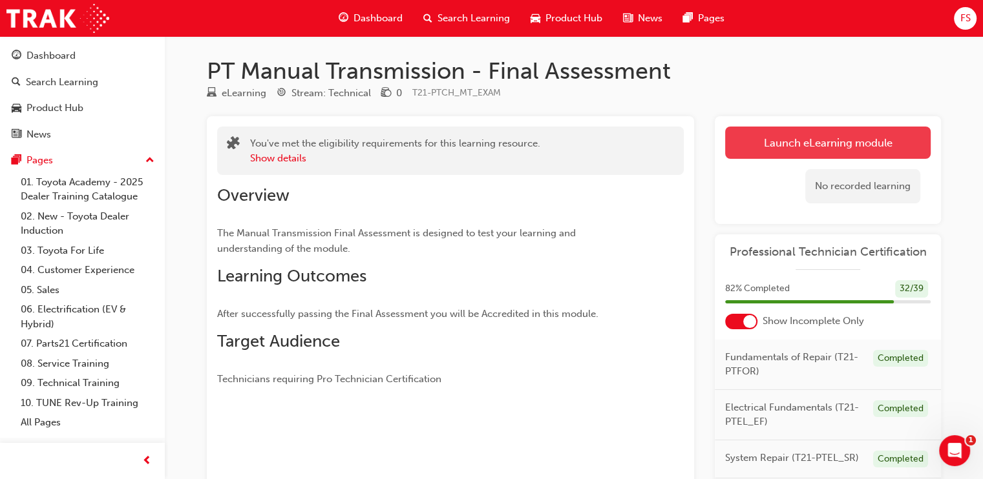
click at [871, 145] on link "Launch eLearning module" at bounding box center [827, 143] width 205 height 32
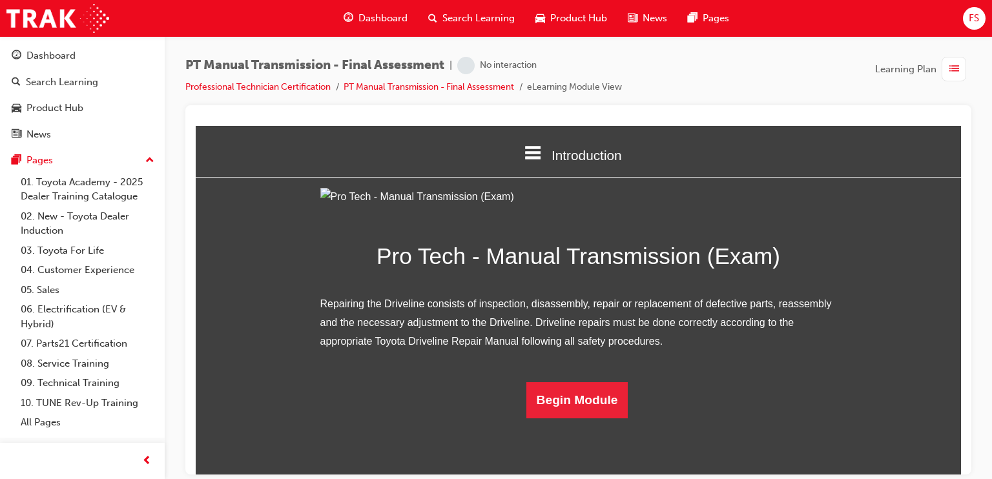
scroll to position [118, 0]
click at [572, 443] on html "Introduction Introduction the Quiz Assessment Pro Tech - Manual Transmission (E…" at bounding box center [579, 299] width 766 height 349
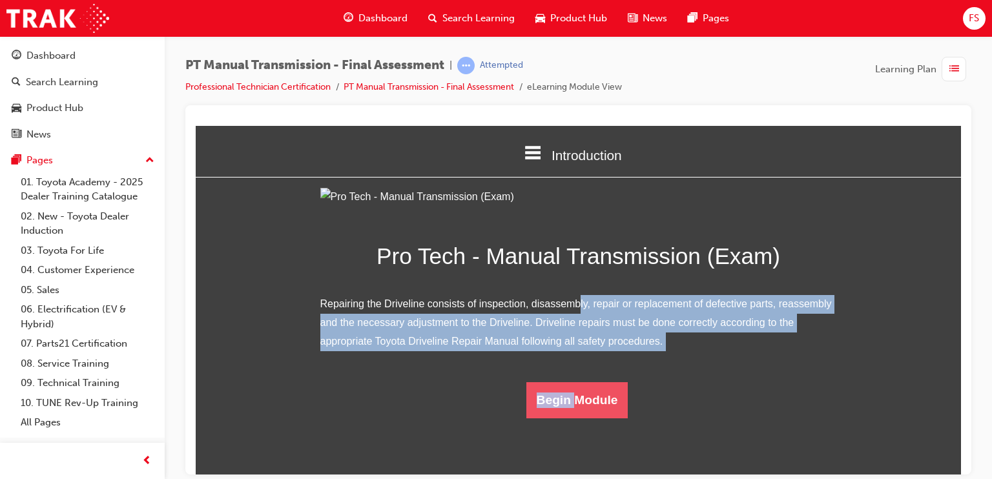
drag, startPoint x: 572, startPoint y: 443, endPoint x: 574, endPoint y: 431, distance: 11.9
click at [574, 418] on button "Begin Module" at bounding box center [578, 400] width 102 height 36
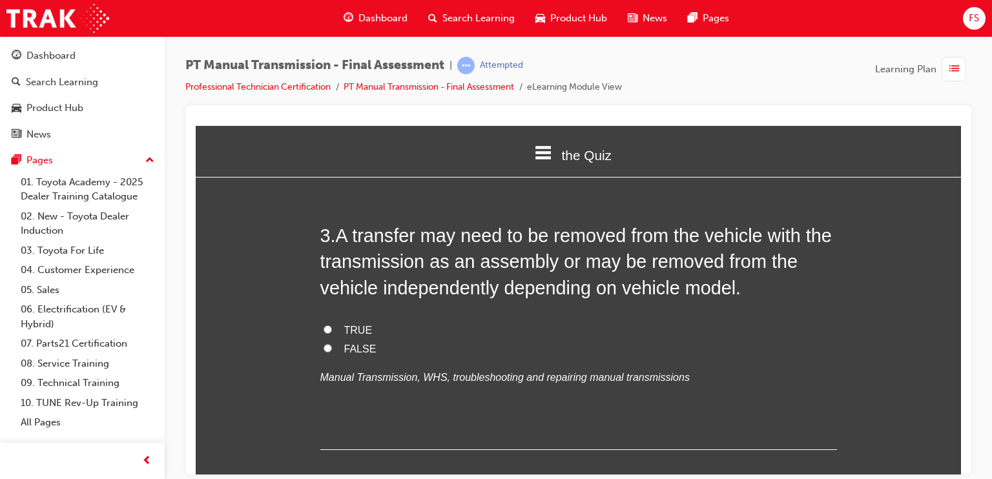
scroll to position [0, 0]
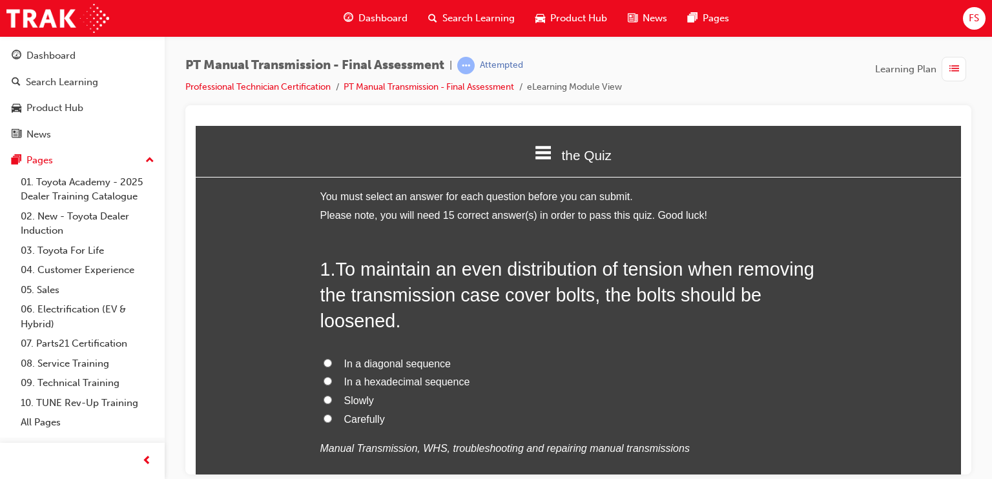
drag, startPoint x: 472, startPoint y: 366, endPoint x: 439, endPoint y: 439, distance: 80.1
click at [439, 439] on div "In a diagonal sequence In a hexadecimal sequence Slowly Carefully Manual Transm…" at bounding box center [578, 406] width 517 height 103
click at [430, 381] on span "In a hexadecimal sequence" at bounding box center [407, 381] width 126 height 11
click at [332, 381] on input "In a hexadecimal sequence" at bounding box center [328, 381] width 8 height 8
radio input "true"
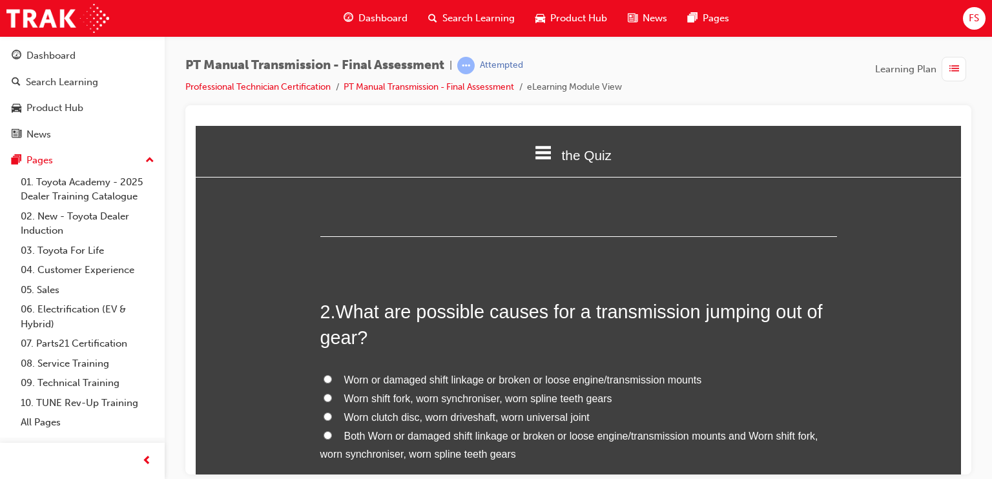
scroll to position [323, 0]
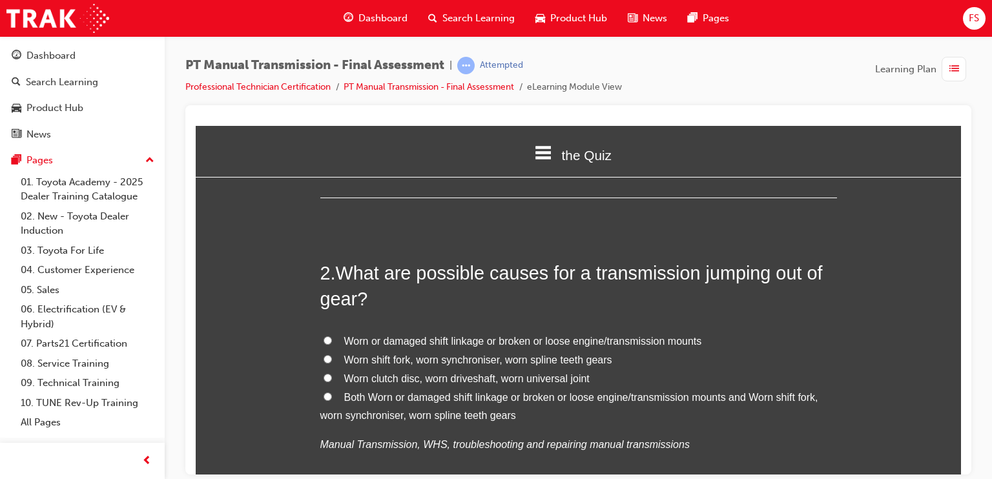
click at [492, 399] on span "Both Worn or damaged shift linkage or broken or loose engine/transmission mount…" at bounding box center [569, 407] width 498 height 30
click at [332, 399] on input "Both Worn or damaged shift linkage or broken or loose engine/transmission mount…" at bounding box center [328, 396] width 8 height 8
radio input "true"
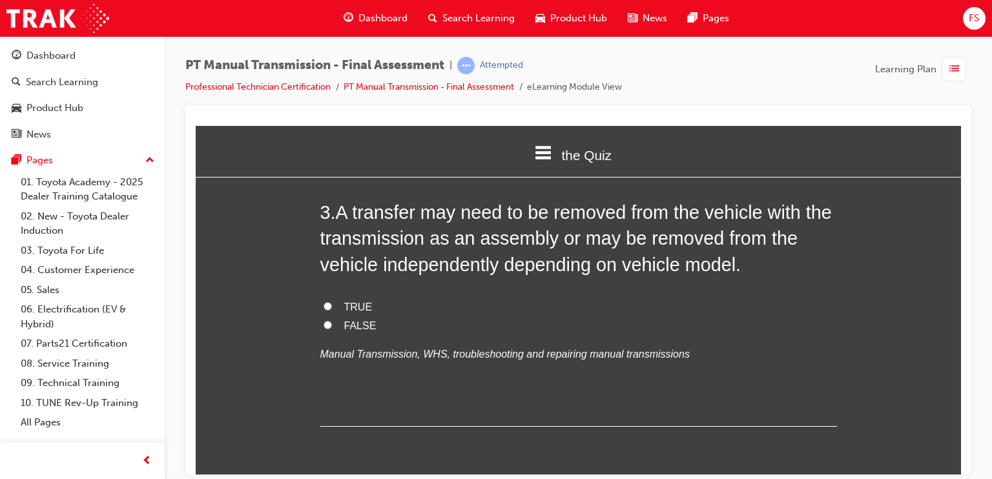
scroll to position [711, 0]
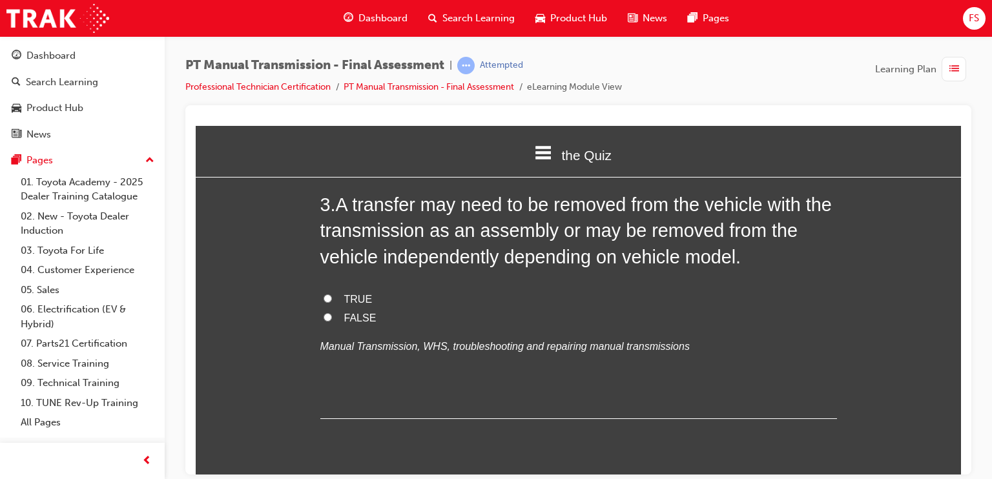
click at [353, 297] on span "TRUE" at bounding box center [358, 298] width 28 height 11
click at [332, 297] on input "TRUE" at bounding box center [328, 298] width 8 height 8
radio input "true"
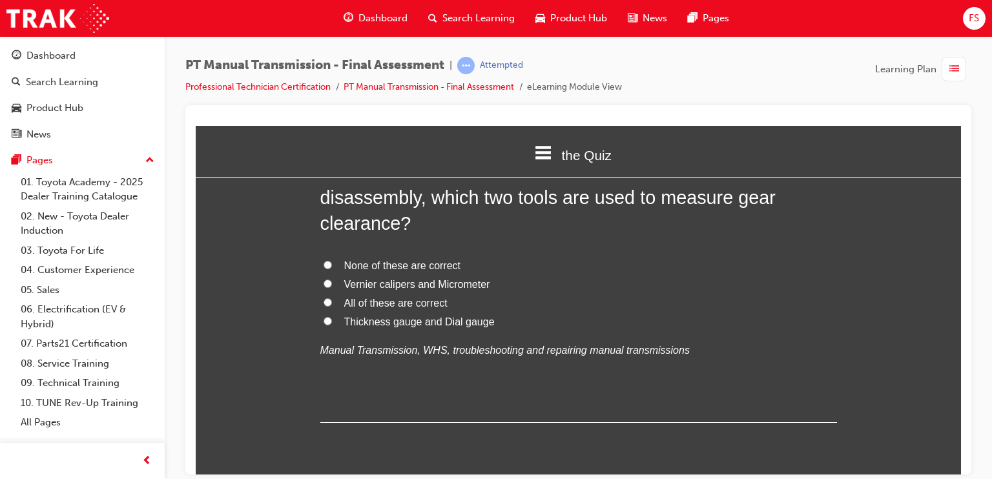
scroll to position [969, 0]
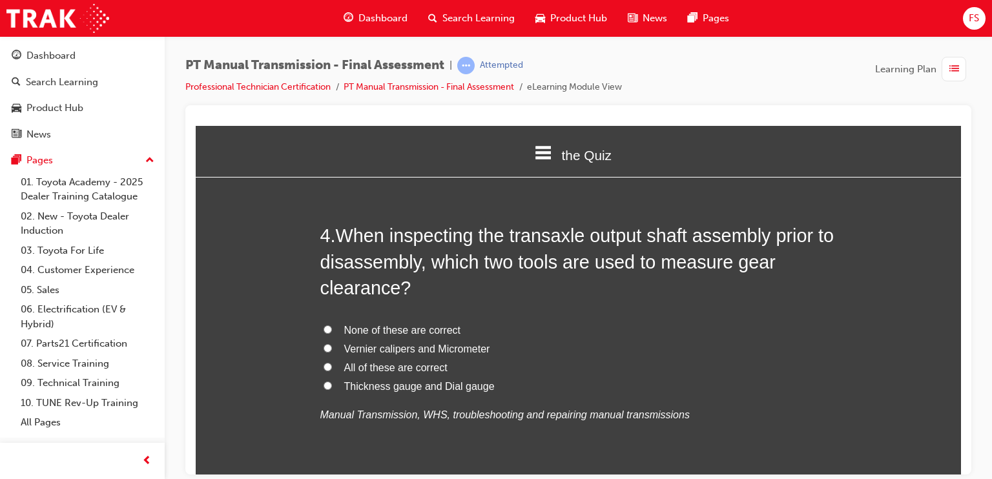
click at [445, 384] on span "Thickness gauge and Dial gauge" at bounding box center [419, 386] width 151 height 11
click at [332, 384] on input "Thickness gauge and Dial gauge" at bounding box center [328, 385] width 8 height 8
radio input "true"
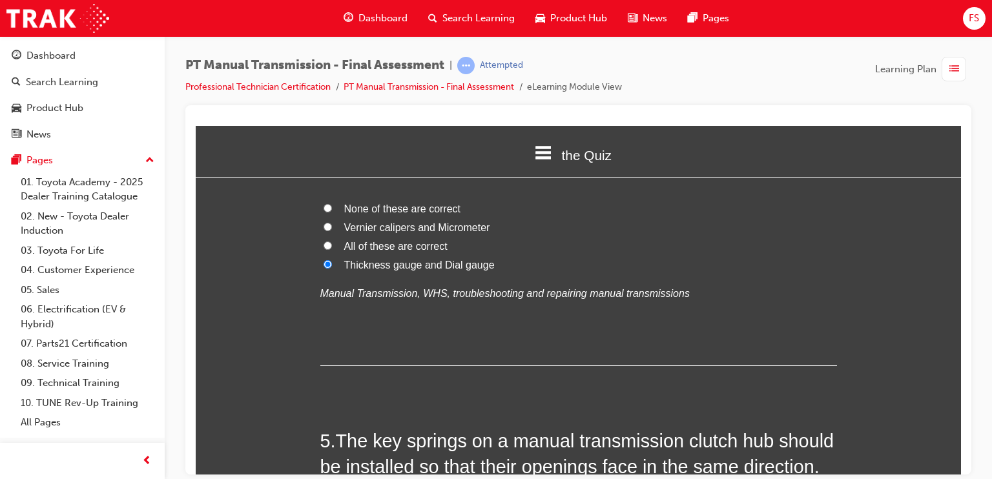
scroll to position [1228, 0]
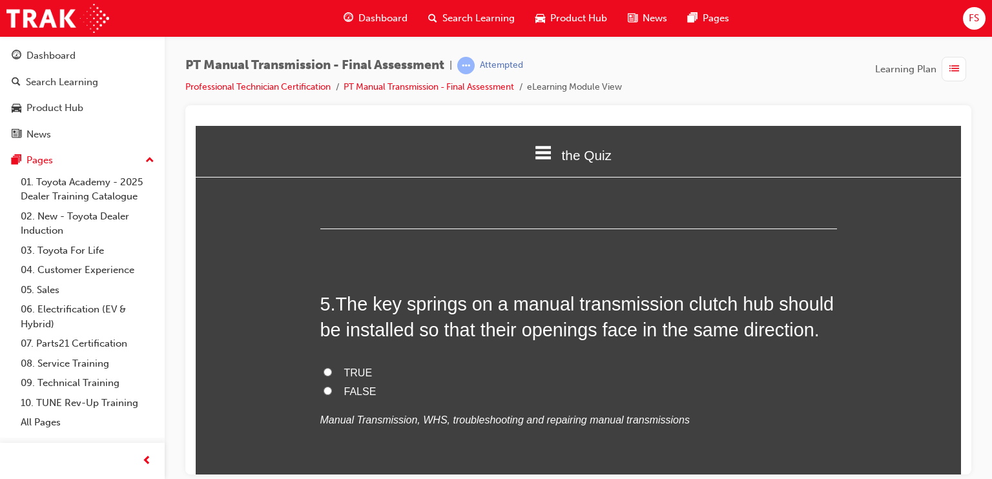
click at [335, 372] on label "TRUE" at bounding box center [578, 373] width 517 height 19
click at [332, 372] on input "TRUE" at bounding box center [328, 372] width 8 height 8
radio input "true"
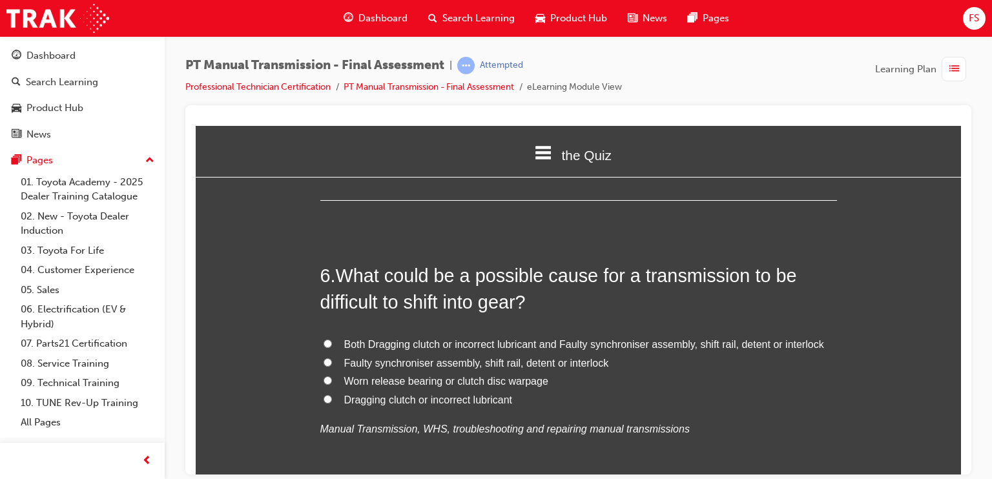
scroll to position [1551, 0]
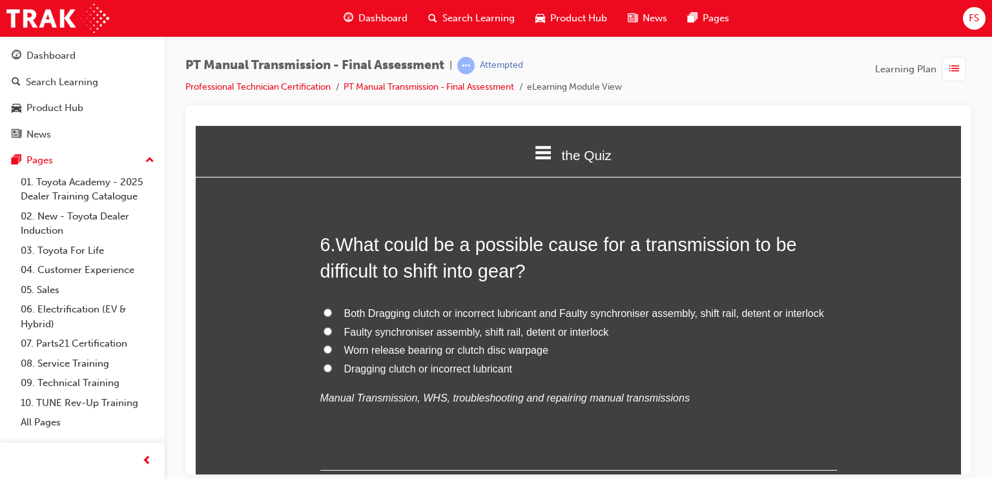
click at [401, 314] on span "Both Dragging clutch or incorrect lubricant and Faulty synchroniser assembly, s…" at bounding box center [584, 313] width 480 height 11
click at [332, 314] on input "Both Dragging clutch or incorrect lubricant and Faulty synchroniser assembly, s…" at bounding box center [328, 312] width 8 height 8
radio input "true"
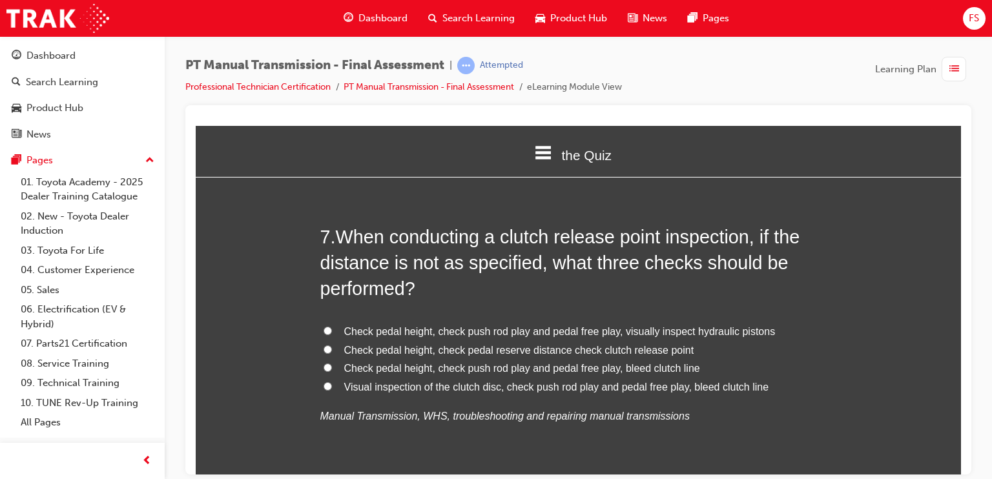
scroll to position [1874, 0]
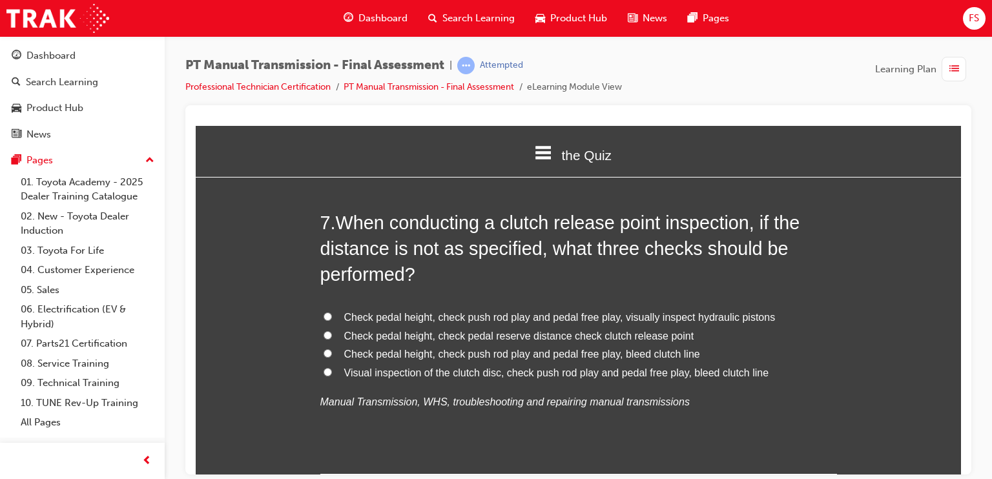
click at [600, 314] on span "Check pedal height, check push rod play and pedal free play, visually inspect h…" at bounding box center [560, 316] width 432 height 11
click at [332, 314] on input "Check pedal height, check push rod play and pedal free play, visually inspect h…" at bounding box center [328, 316] width 8 height 8
radio input "true"
drag, startPoint x: 525, startPoint y: 338, endPoint x: 771, endPoint y: 439, distance: 266.6
click at [771, 439] on div "7 . When conducting a clutch release point inspection, if the distance is not a…" at bounding box center [578, 341] width 517 height 265
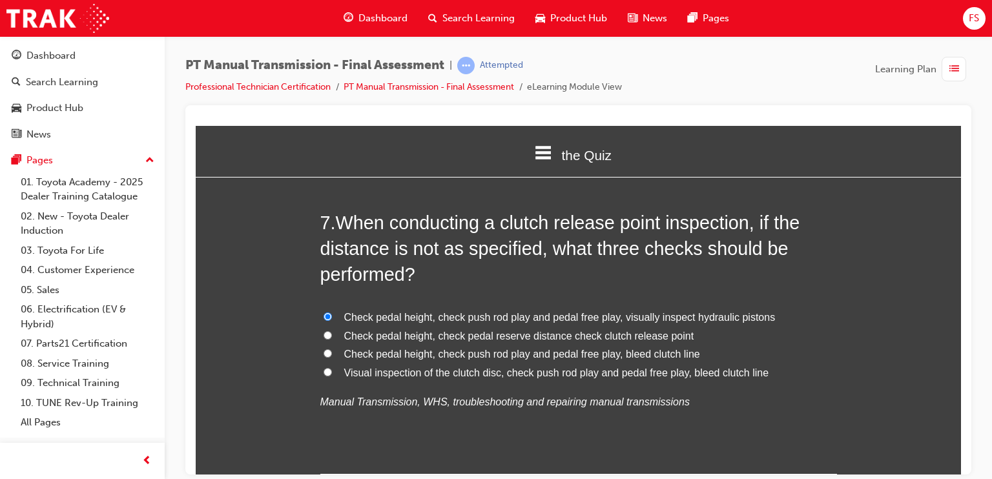
click at [556, 334] on span "Check pedal height, check pedal reserve distance check clutch release point" at bounding box center [519, 335] width 350 height 11
click at [332, 334] on input "Check pedal height, check pedal reserve distance check clutch release point" at bounding box center [328, 335] width 8 height 8
radio input "true"
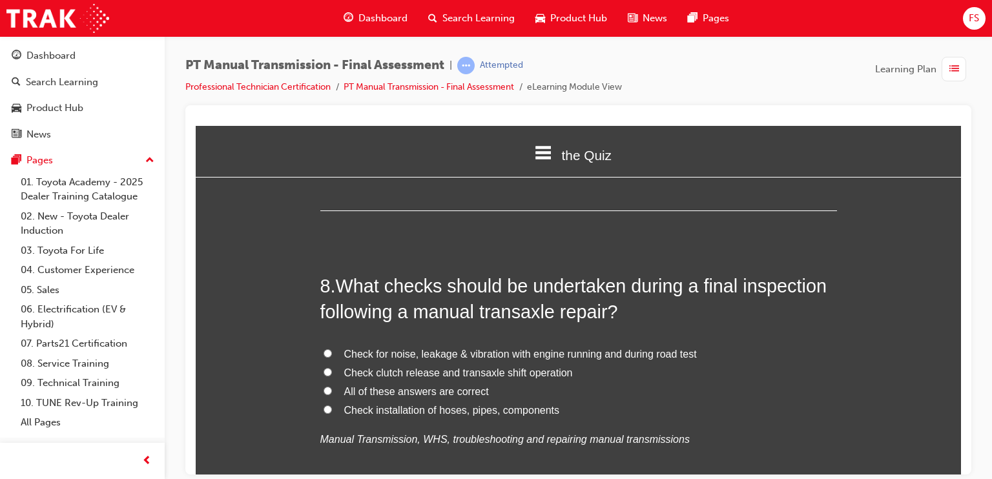
scroll to position [2197, 0]
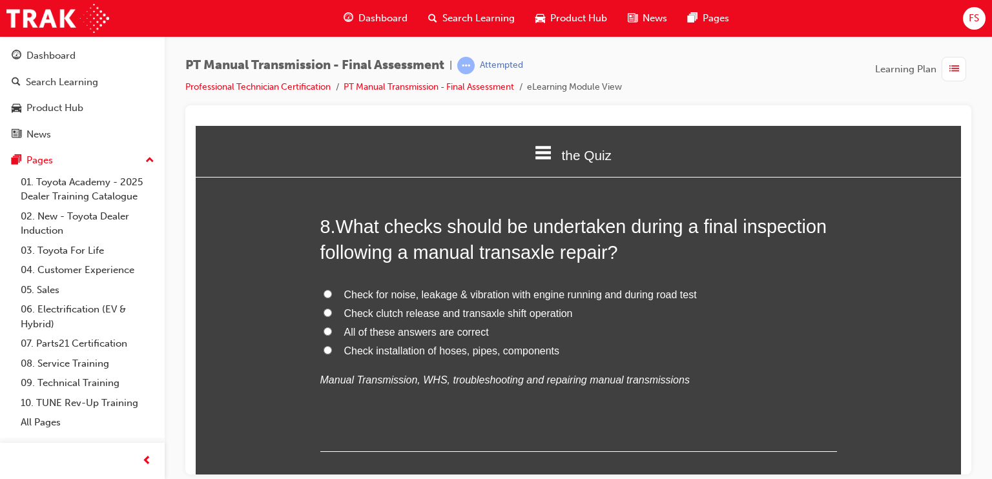
click at [397, 294] on span "Check for noise, leakage & vibration with engine running and during road test" at bounding box center [520, 294] width 353 height 11
click at [332, 294] on input "Check for noise, leakage & vibration with engine running and during road test" at bounding box center [328, 293] width 8 height 8
radio input "true"
click at [395, 331] on span "All of these answers are correct" at bounding box center [416, 331] width 145 height 11
click at [332, 331] on input "All of these answers are correct" at bounding box center [328, 331] width 8 height 8
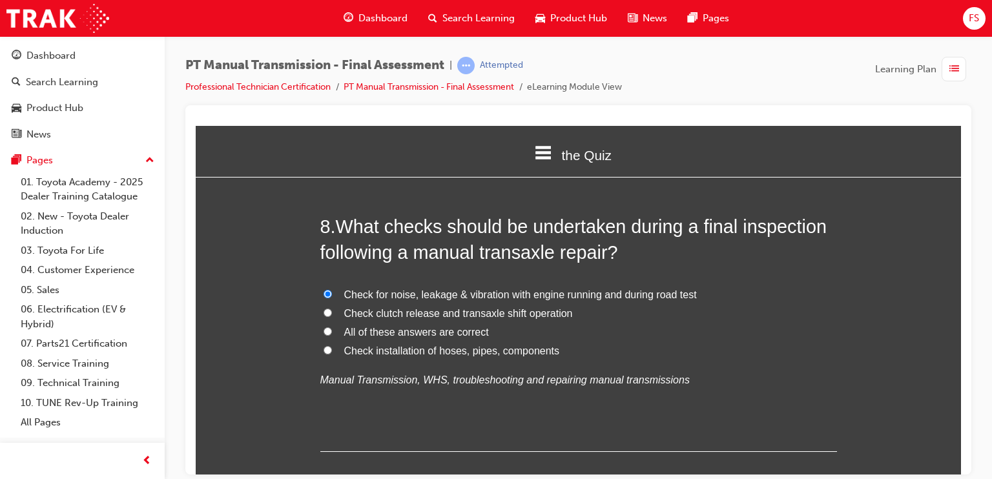
radio input "true"
click at [616, 292] on span "Check for noise, leakage & vibration with engine running and during road test" at bounding box center [520, 294] width 353 height 11
click at [332, 292] on input "Check for noise, leakage & vibration with engine running and during road test" at bounding box center [328, 293] width 8 height 8
radio input "true"
click at [429, 333] on span "All of these answers are correct" at bounding box center [416, 331] width 145 height 11
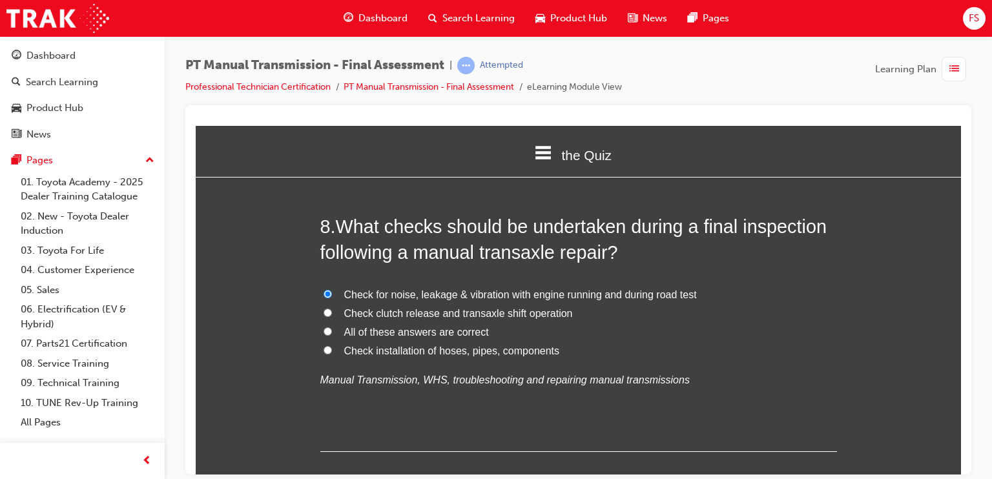
click at [332, 333] on input "All of these answers are correct" at bounding box center [328, 331] width 8 height 8
radio input "true"
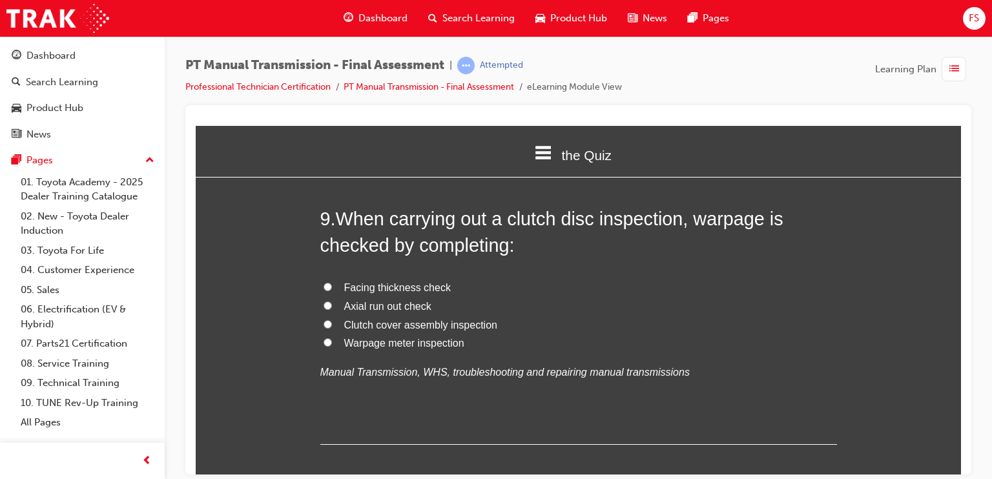
scroll to position [2520, 0]
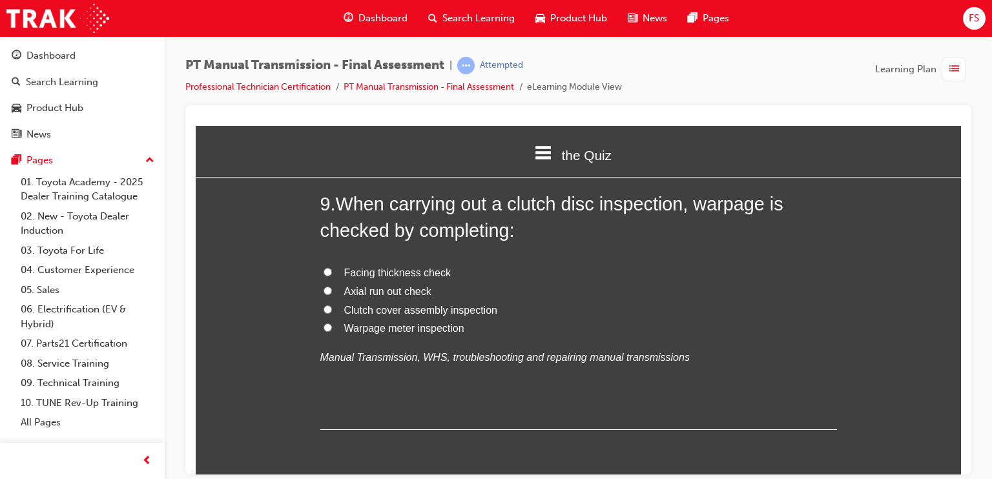
click at [377, 289] on span "Axial run out check" at bounding box center [387, 291] width 87 height 11
click at [332, 289] on input "Axial run out check" at bounding box center [328, 290] width 8 height 8
radio input "true"
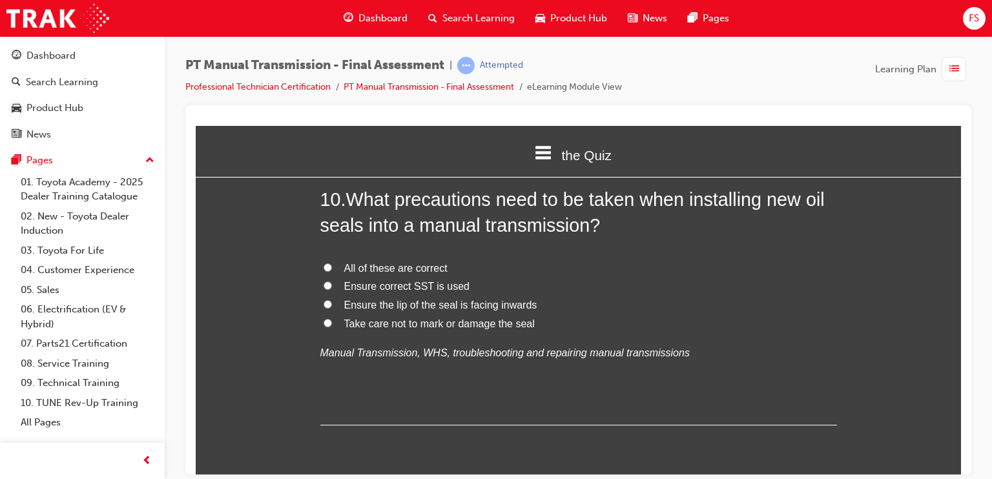
scroll to position [2778, 0]
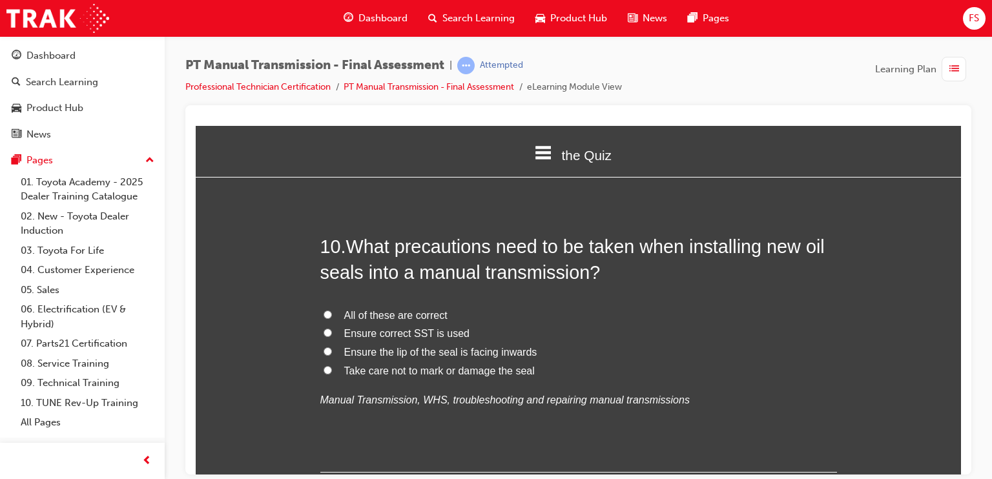
click at [406, 309] on span "All of these are correct" at bounding box center [395, 314] width 103 height 11
click at [332, 310] on input "All of these are correct" at bounding box center [328, 314] width 8 height 8
radio input "true"
drag, startPoint x: 406, startPoint y: 307, endPoint x: 353, endPoint y: 419, distance: 124.0
click at [343, 433] on div "10 . What precautions need to be taken when installing new oil seals into a man…" at bounding box center [578, 352] width 517 height 239
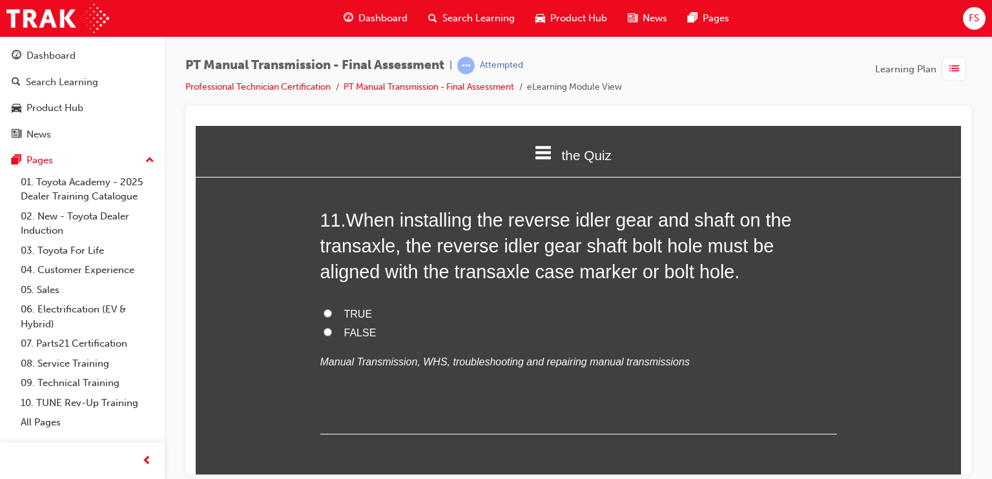
scroll to position [3117, 0]
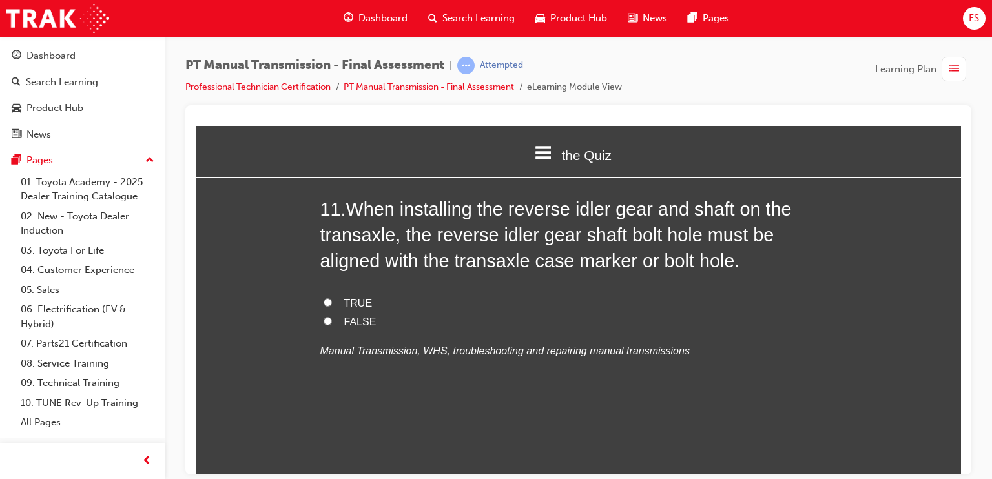
drag, startPoint x: 336, startPoint y: 298, endPoint x: 395, endPoint y: 291, distance: 59.9
click at [336, 298] on label "TRUE" at bounding box center [578, 303] width 517 height 19
click at [332, 298] on input "TRUE" at bounding box center [328, 302] width 8 height 8
radio input "true"
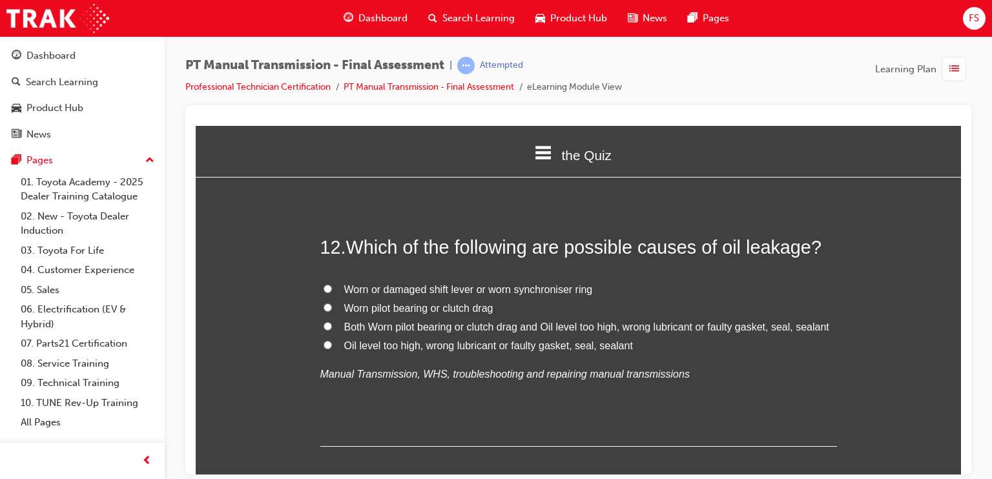
scroll to position [3375, 0]
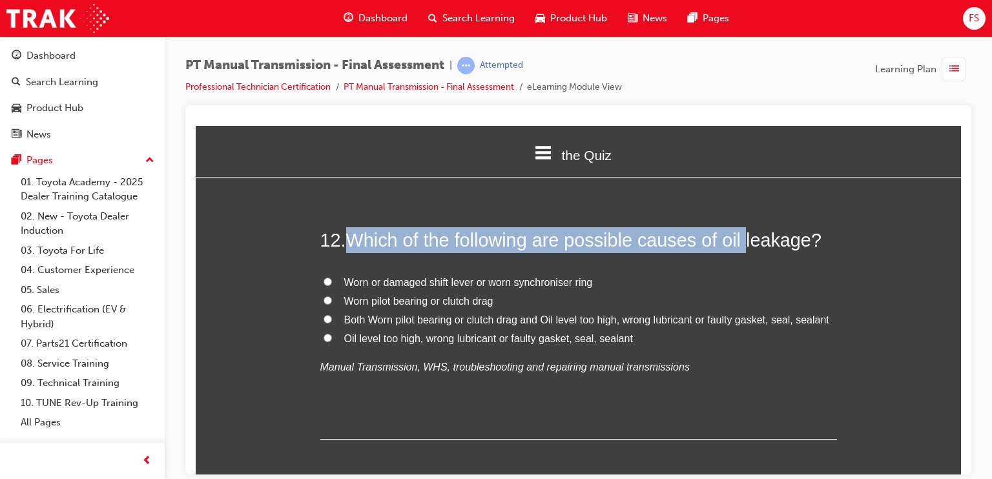
drag, startPoint x: 351, startPoint y: 249, endPoint x: 739, endPoint y: 233, distance: 388.0
click at [739, 233] on span "Which of the following are possible causes of oil leakage?" at bounding box center [584, 239] width 476 height 21
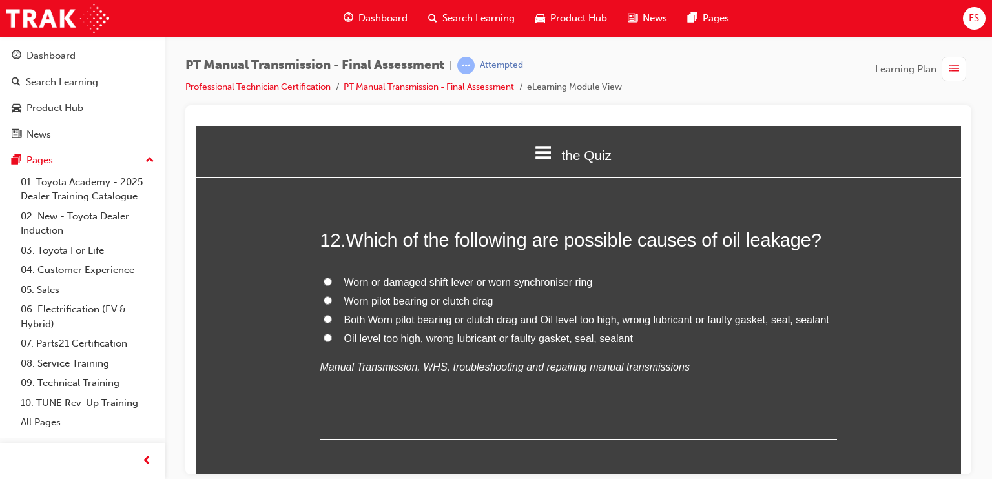
click at [359, 264] on div "12 . Which of the following are possible causes of oil leakage? Worn or damaged…" at bounding box center [578, 333] width 517 height 213
click at [476, 338] on span "Oil level too high, wrong lubricant or faulty gasket, seal, sealant" at bounding box center [488, 338] width 289 height 11
click at [332, 338] on input "Oil level too high, wrong lubricant or faulty gasket, seal, sealant" at bounding box center [328, 337] width 8 height 8
radio input "true"
click at [420, 318] on span "Both Worn pilot bearing or clutch drag and Oil level too high, wrong lubricant …" at bounding box center [586, 319] width 485 height 11
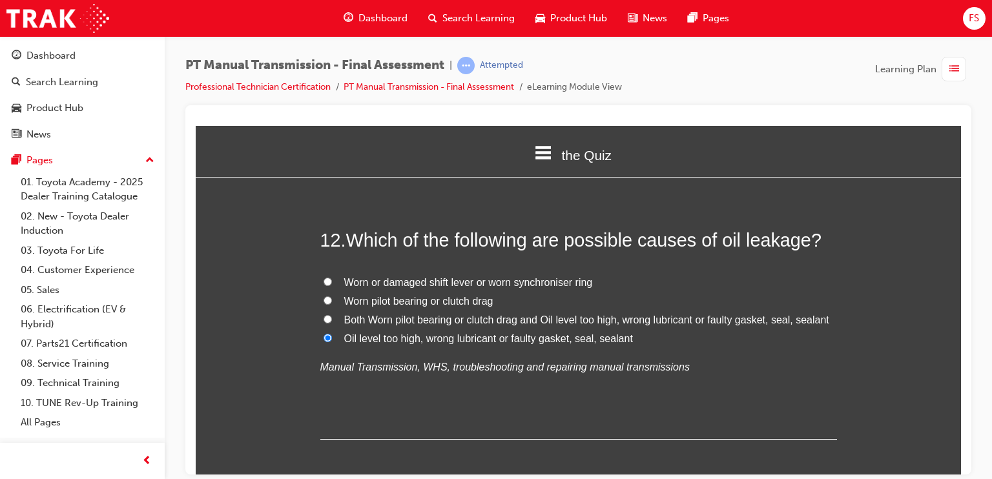
click at [332, 318] on input "Both Worn pilot bearing or clutch drag and Oil level too high, wrong lubricant …" at bounding box center [328, 319] width 8 height 8
radio input "true"
click at [412, 333] on span "Oil level too high, wrong lubricant or faulty gasket, seal, sealant" at bounding box center [488, 338] width 289 height 11
click at [332, 333] on input "Oil level too high, wrong lubricant or faulty gasket, seal, sealant" at bounding box center [328, 337] width 8 height 8
radio input "true"
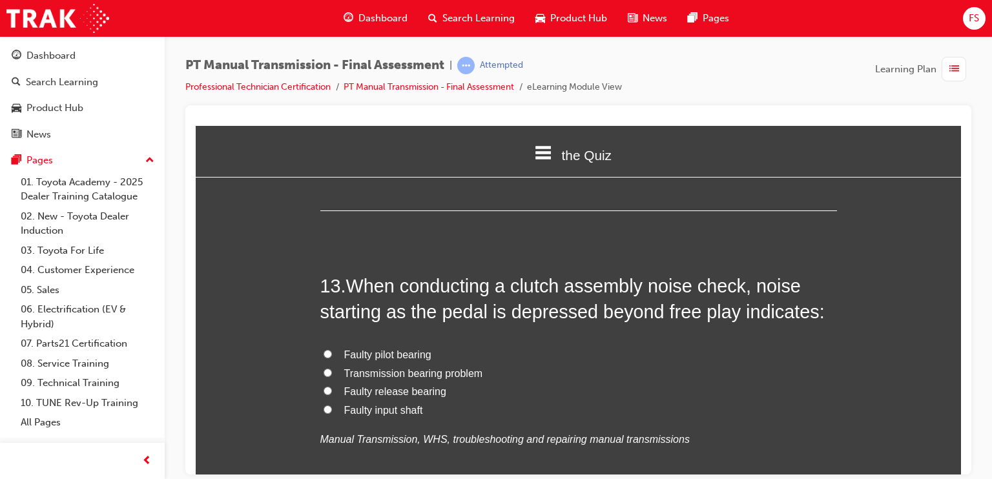
scroll to position [3634, 0]
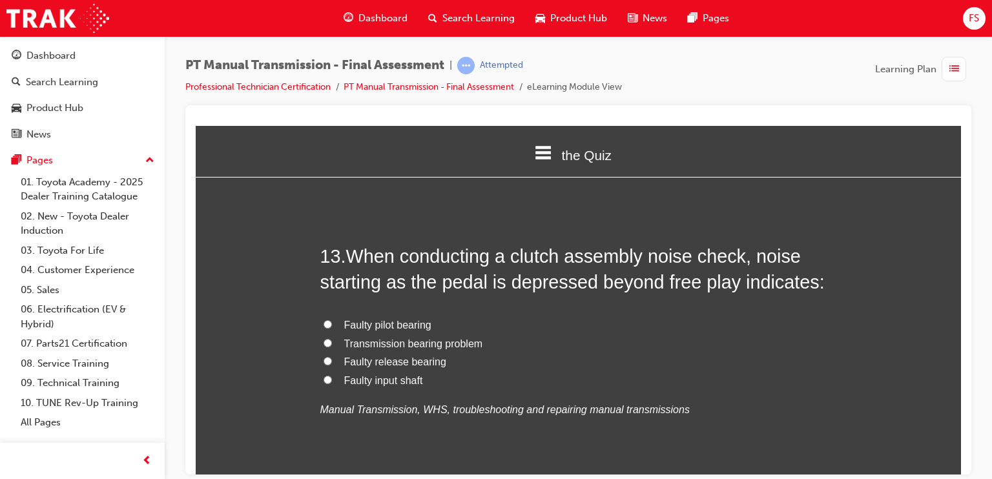
click at [401, 319] on span "Faulty pilot bearing" at bounding box center [387, 324] width 87 height 11
click at [332, 320] on input "Faulty pilot bearing" at bounding box center [328, 324] width 8 height 8
radio input "true"
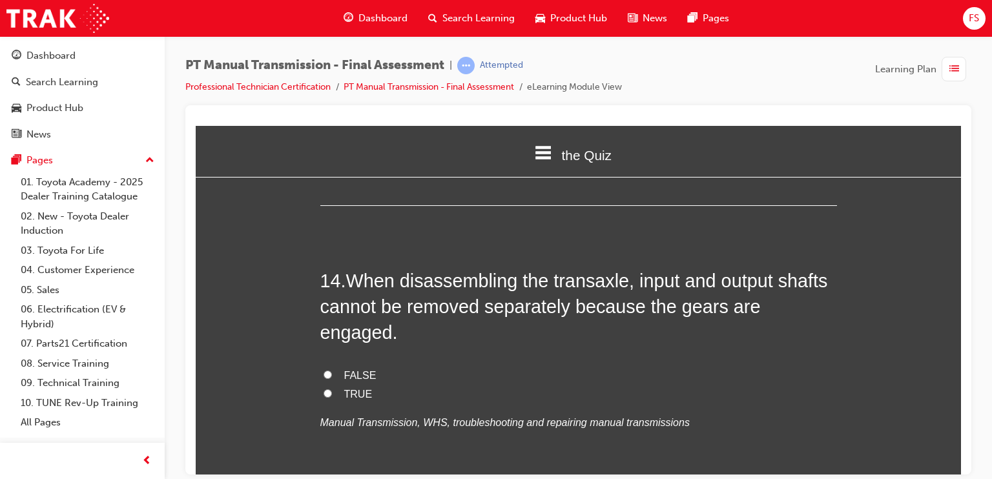
scroll to position [3892, 0]
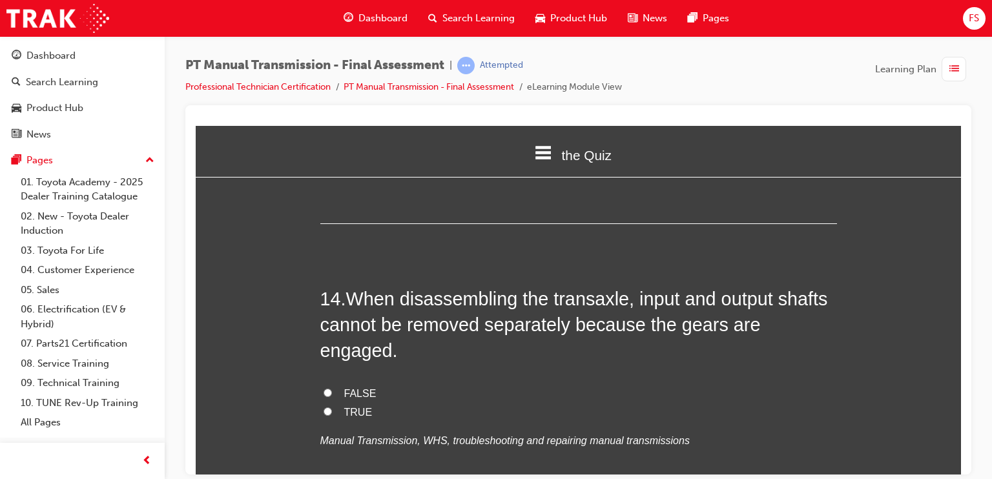
click at [344, 406] on span "TRUE" at bounding box center [358, 411] width 28 height 11
click at [332, 407] on input "TRUE" at bounding box center [328, 411] width 8 height 8
radio input "true"
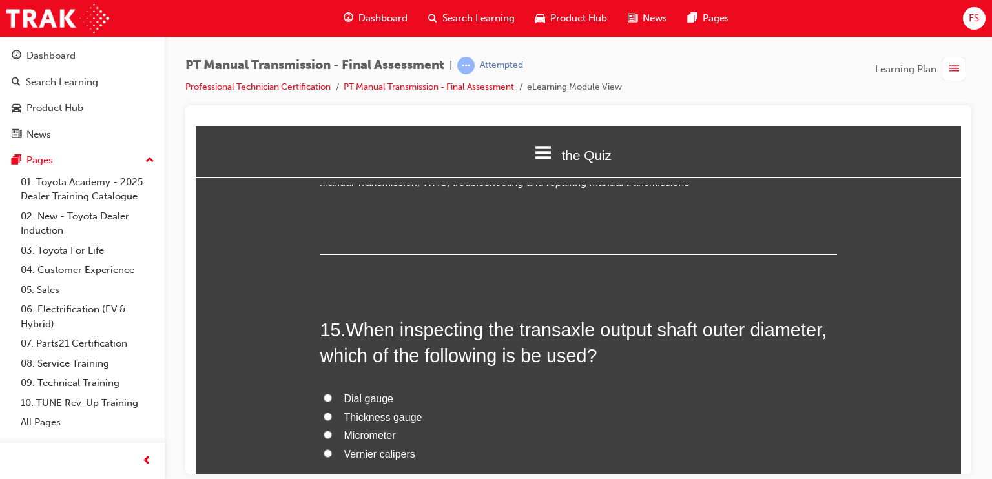
scroll to position [4150, 0]
click at [380, 430] on span "Micrometer" at bounding box center [370, 435] width 52 height 11
click at [332, 430] on input "Micrometer" at bounding box center [328, 434] width 8 height 8
radio input "true"
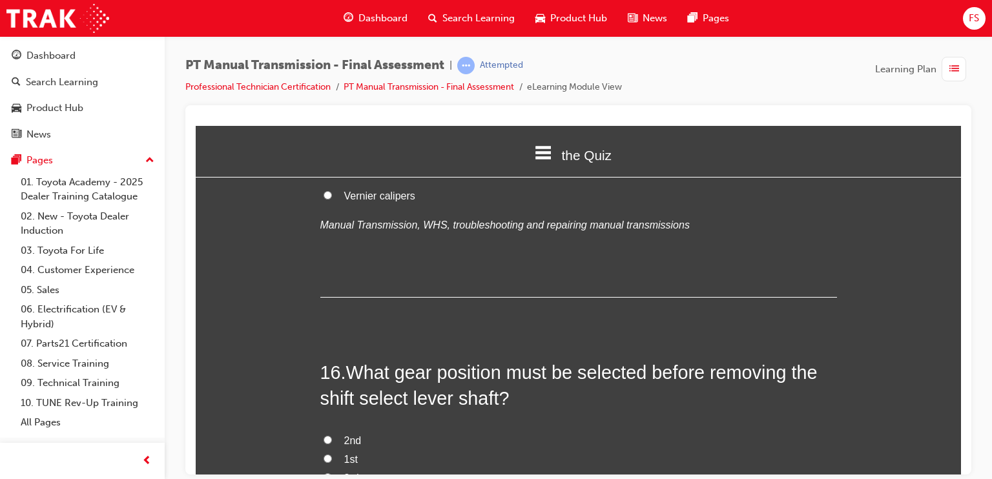
scroll to position [4473, 0]
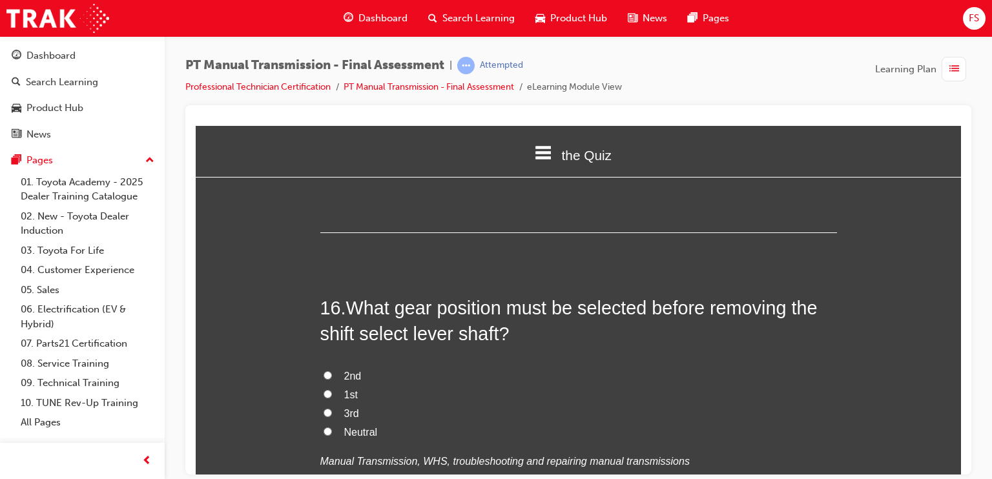
click at [356, 426] on span "Neutral" at bounding box center [361, 431] width 34 height 11
click at [332, 427] on input "Neutral" at bounding box center [328, 431] width 8 height 8
radio input "true"
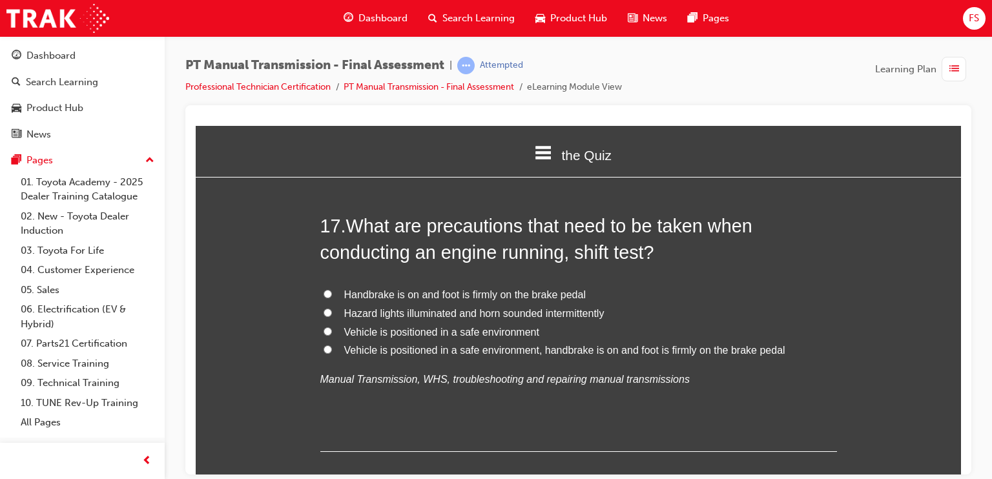
scroll to position [4861, 0]
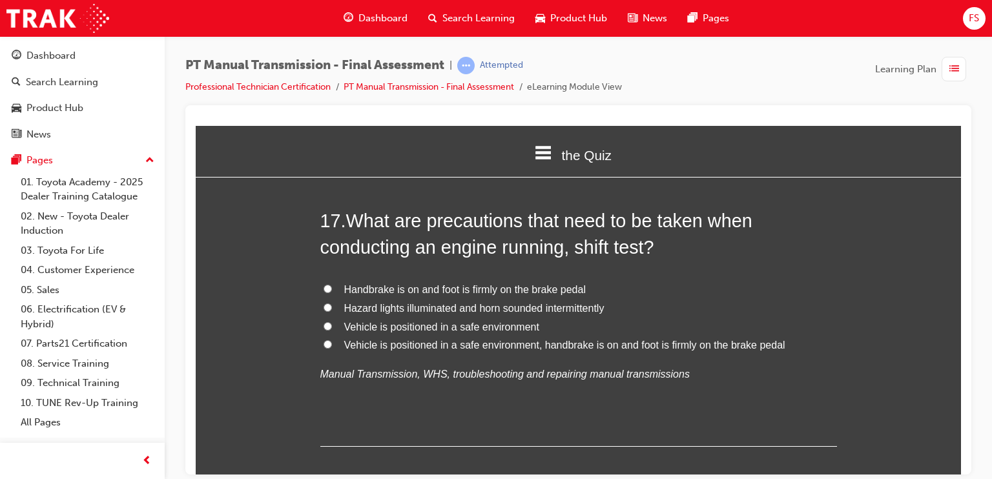
drag, startPoint x: 460, startPoint y: 303, endPoint x: 442, endPoint y: 382, distance: 80.9
click at [442, 382] on div "17 . What are precautions that need to be taken when conducting an engine runni…" at bounding box center [578, 326] width 517 height 239
click at [469, 339] on span "Vehicle is positioned in a safe environment, handbrake is on and foot is firmly…" at bounding box center [564, 344] width 441 height 11
click at [332, 340] on input "Vehicle is positioned in a safe environment, handbrake is on and foot is firmly…" at bounding box center [328, 344] width 8 height 8
radio input "true"
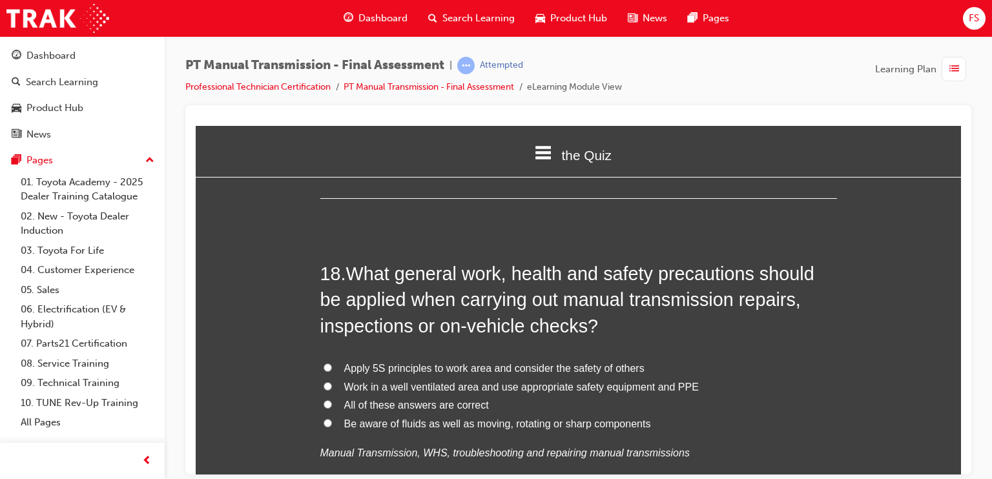
scroll to position [5120, 0]
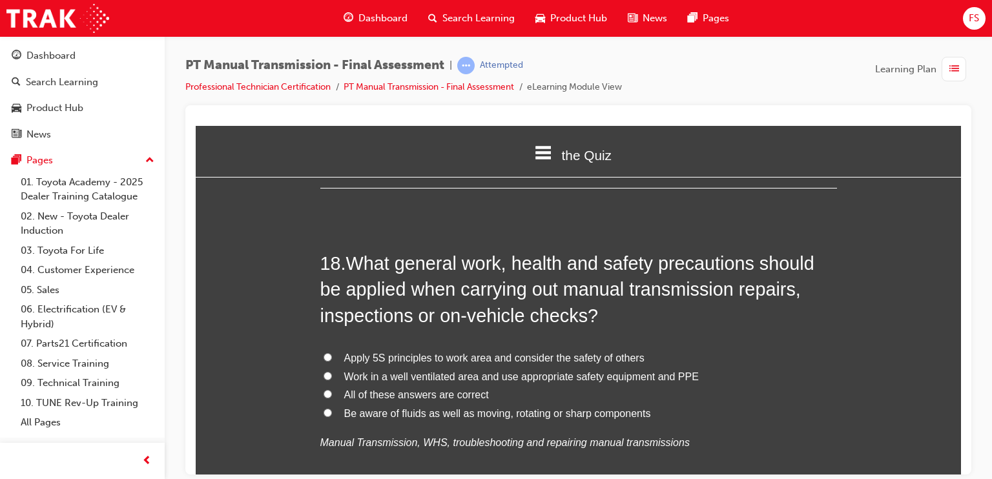
click at [401, 389] on span "All of these answers are correct" at bounding box center [416, 394] width 145 height 11
click at [332, 390] on input "All of these answers are correct" at bounding box center [328, 394] width 8 height 8
radio input "true"
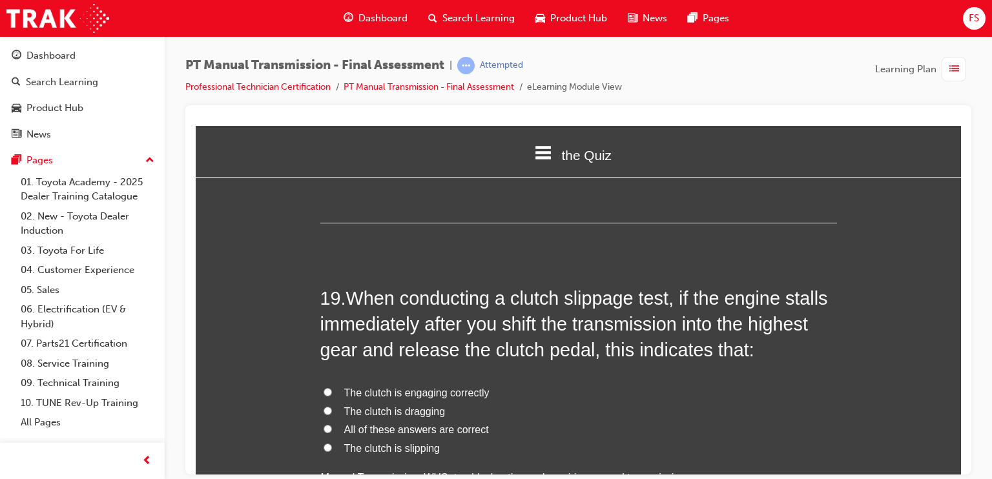
scroll to position [5443, 0]
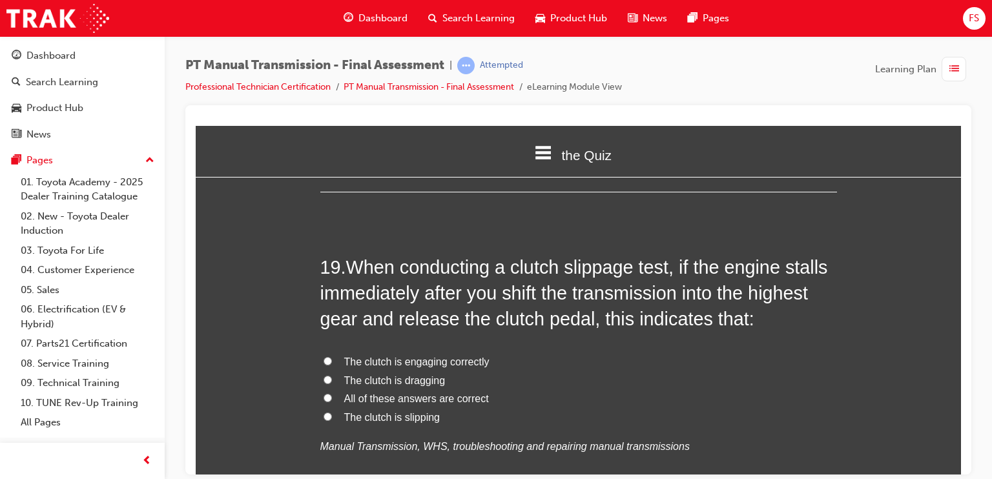
click at [424, 393] on span "All of these answers are correct" at bounding box center [416, 398] width 145 height 11
click at [332, 393] on input "All of these answers are correct" at bounding box center [328, 397] width 8 height 8
radio input "true"
click at [421, 356] on span "The clutch is engaging correctly" at bounding box center [416, 361] width 145 height 11
click at [332, 357] on input "The clutch is engaging correctly" at bounding box center [328, 361] width 8 height 8
